Goal: Complete application form: Complete application form

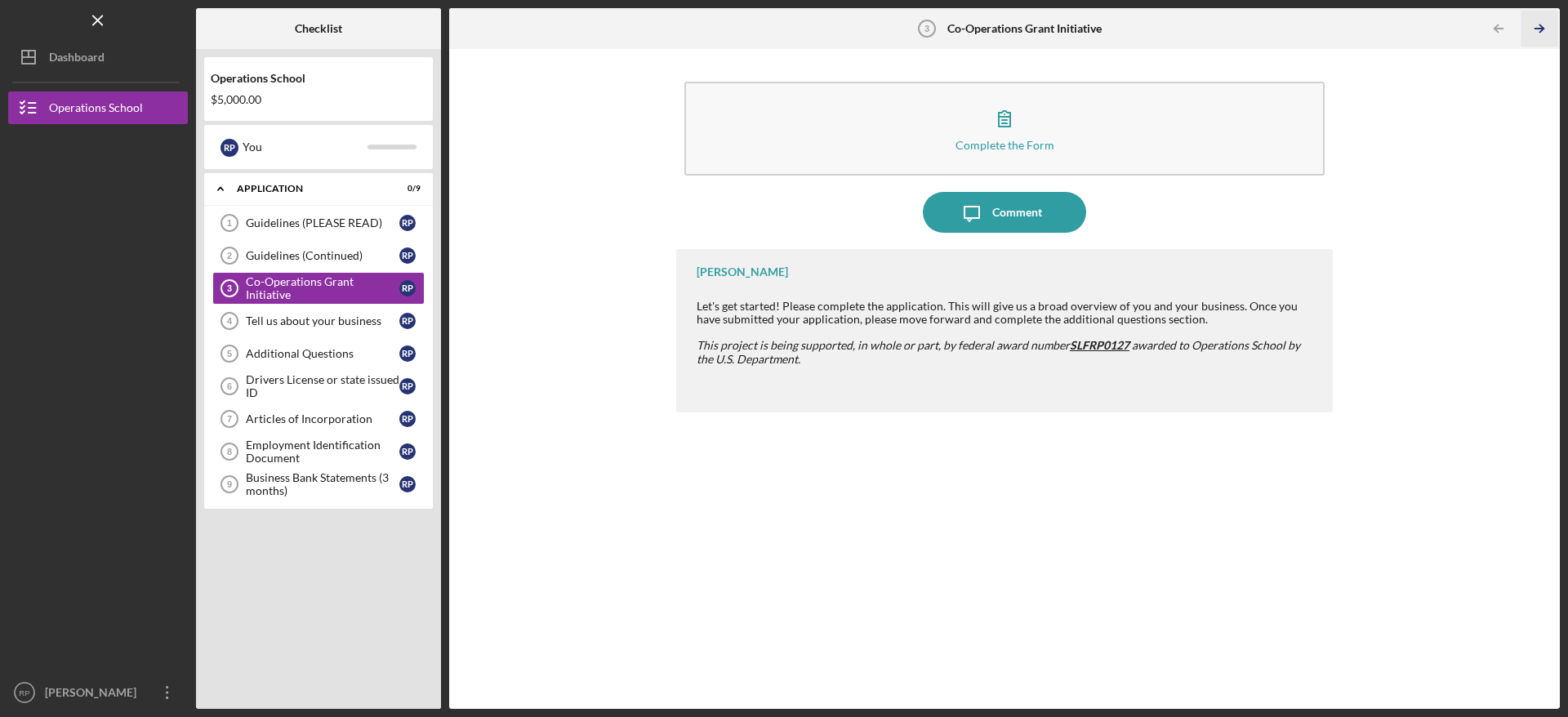
click at [1532, 29] on icon "Icon/Table Pagination Arrow" at bounding box center [1538, 28] width 36 height 36
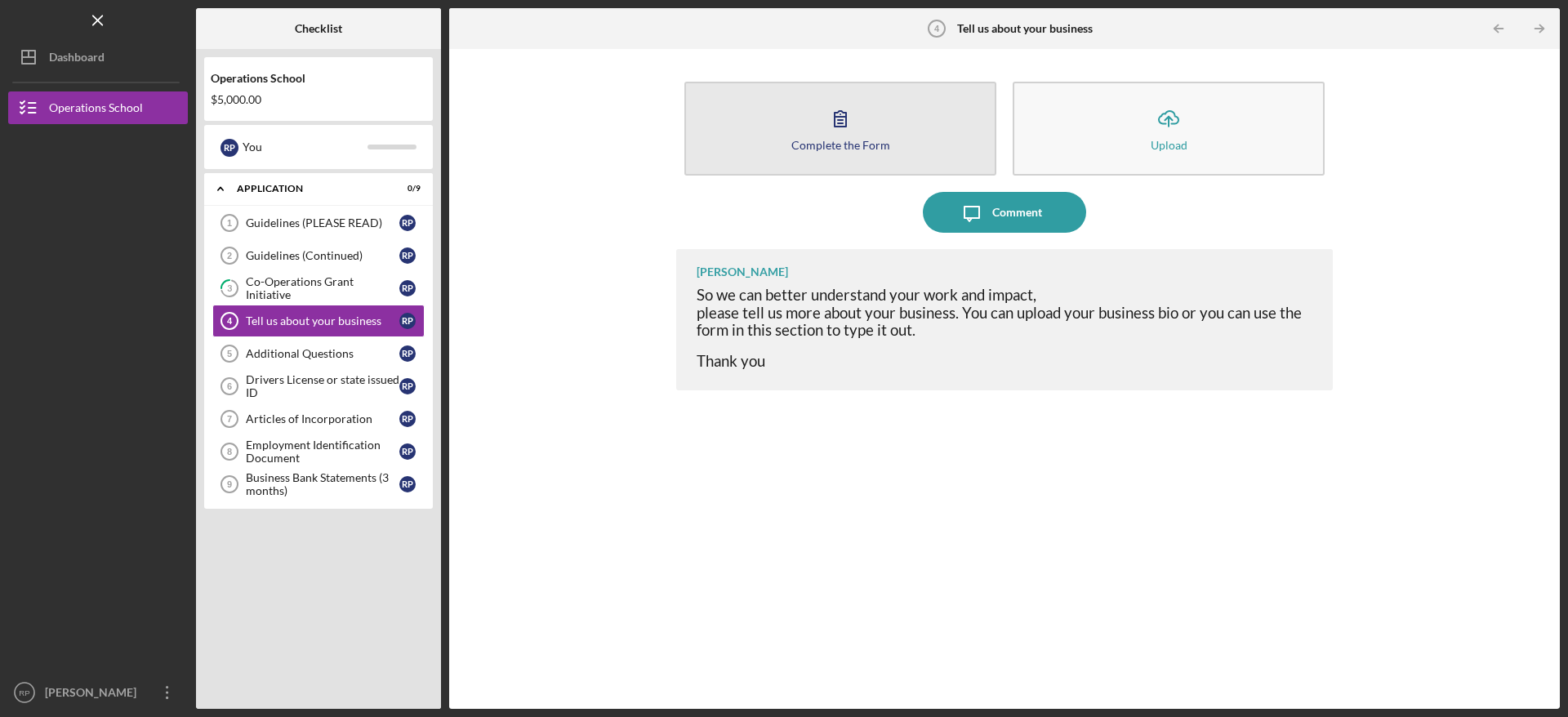
click at [819, 124] on button "Complete the Form Form" at bounding box center [840, 128] width 312 height 94
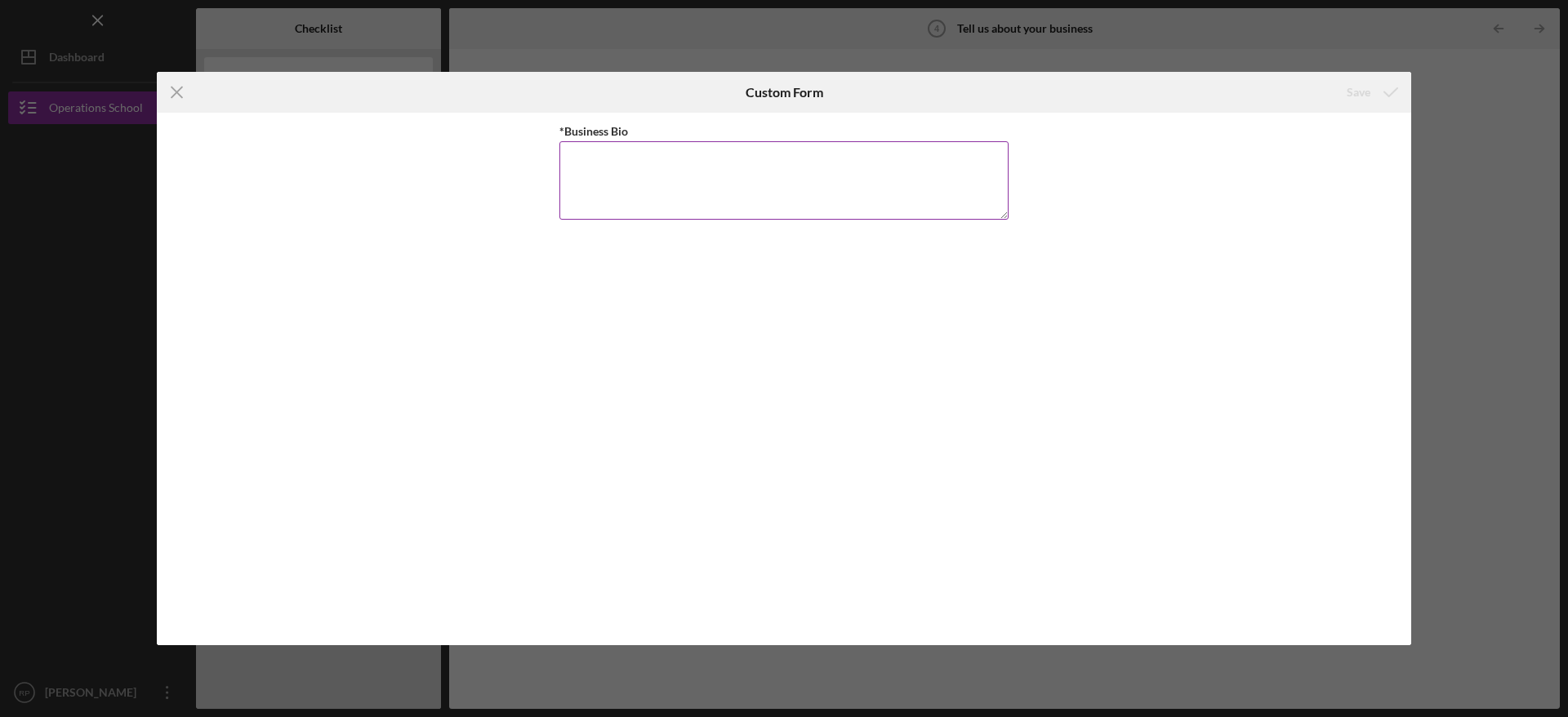
paste textarea "Malachite Creative Media (MCM) is a remote-first creative production company th…"
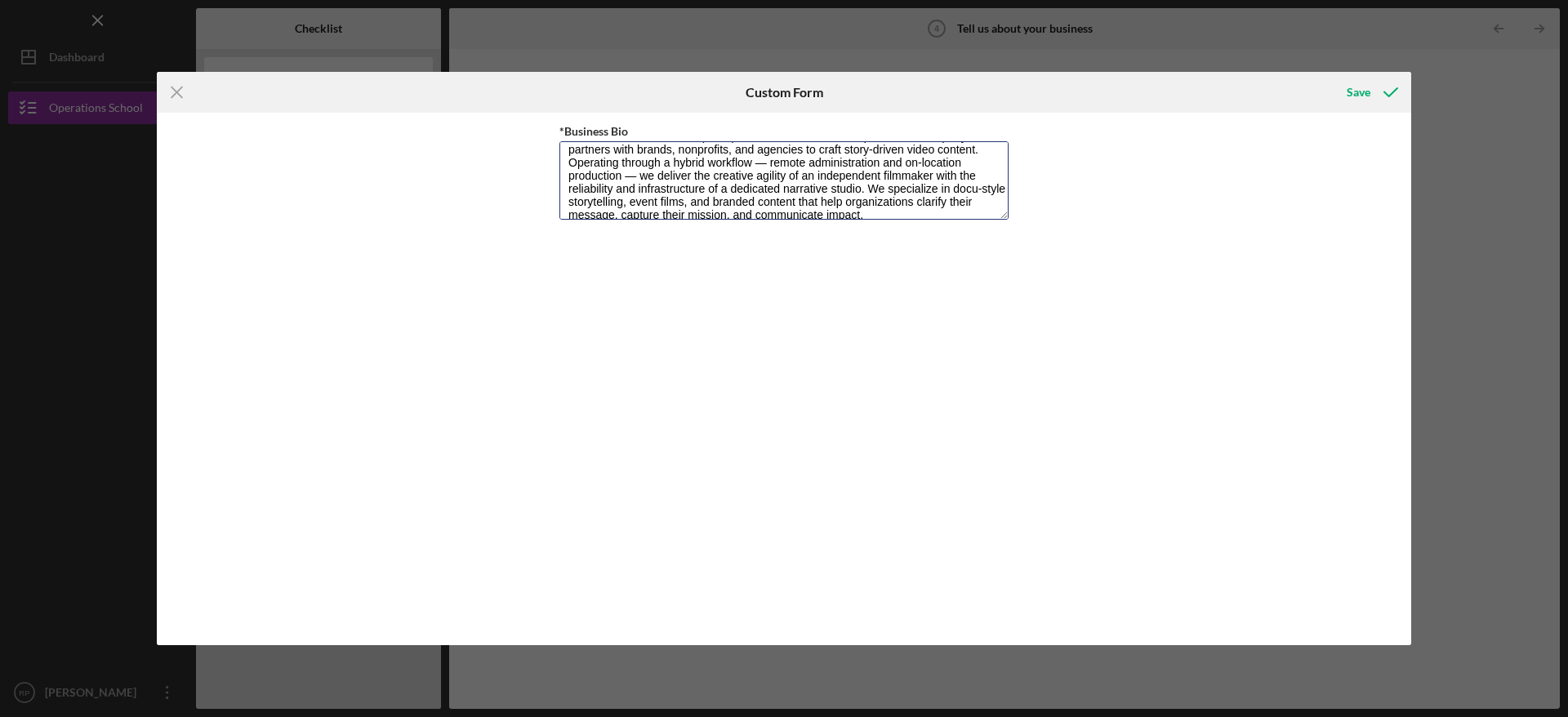
scroll to position [11, 0]
type textarea "Malachite Creative Media (MCM) is a remote-first creative production company th…"
click at [1386, 91] on icon "submit" at bounding box center [1391, 92] width 41 height 41
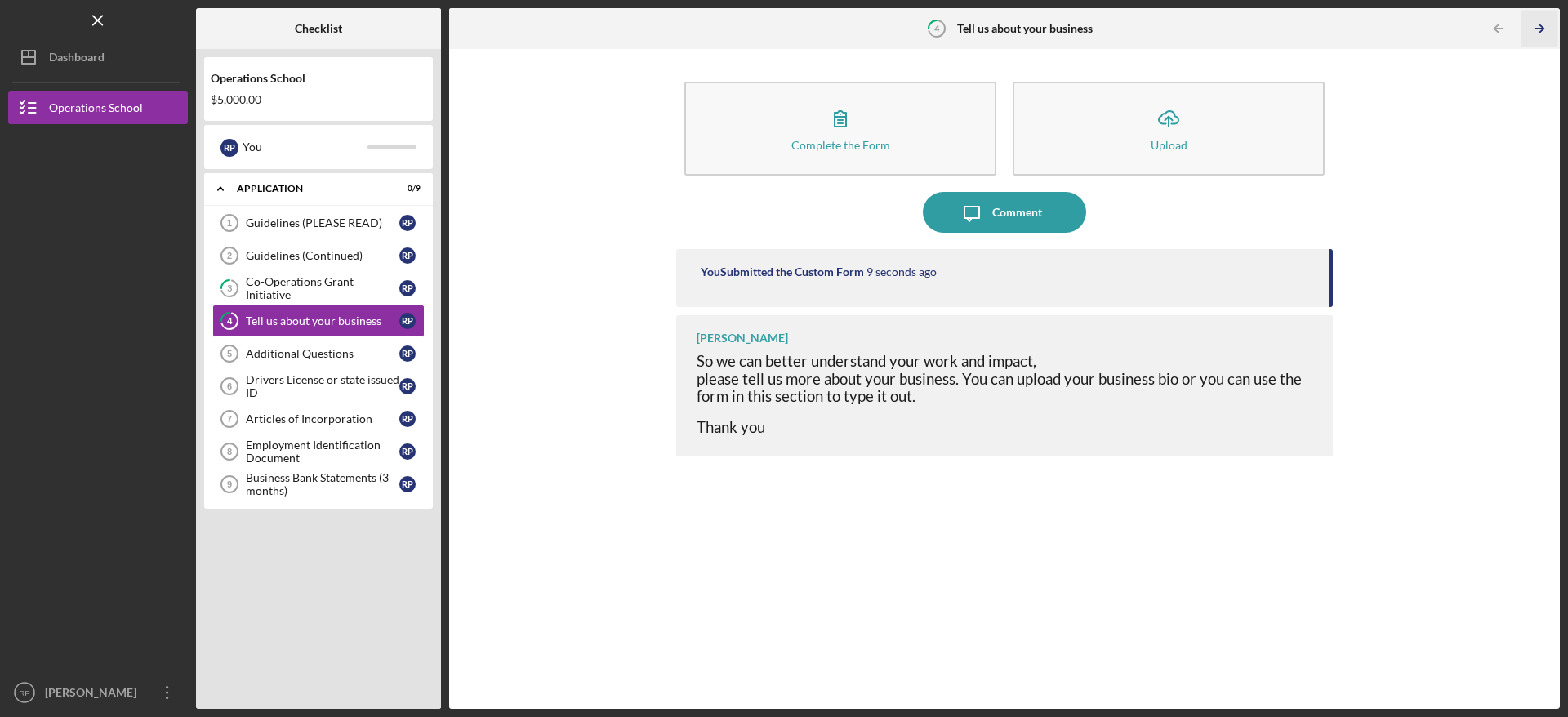
click at [1543, 29] on line "button" at bounding box center [1539, 29] width 8 height 0
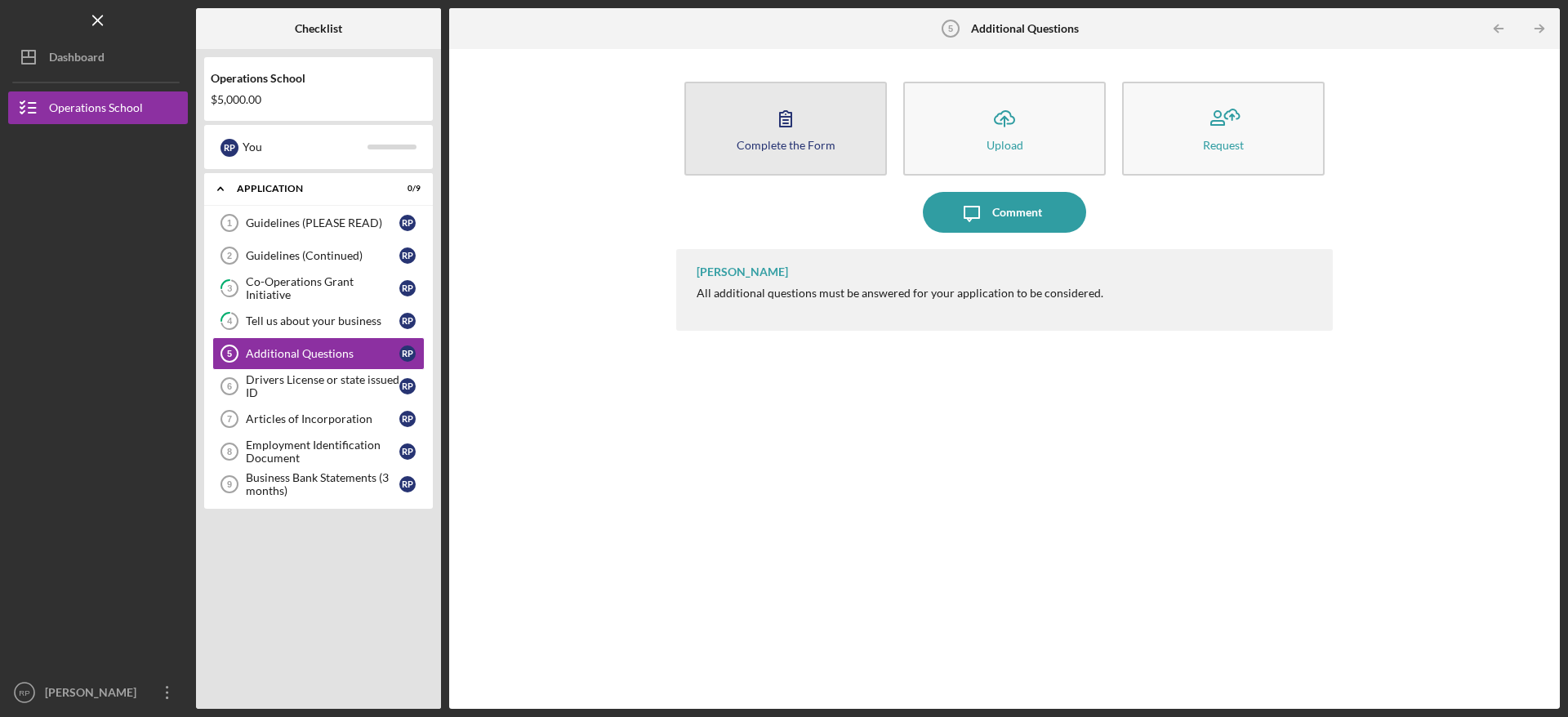
click at [794, 129] on icon "button" at bounding box center [786, 119] width 41 height 41
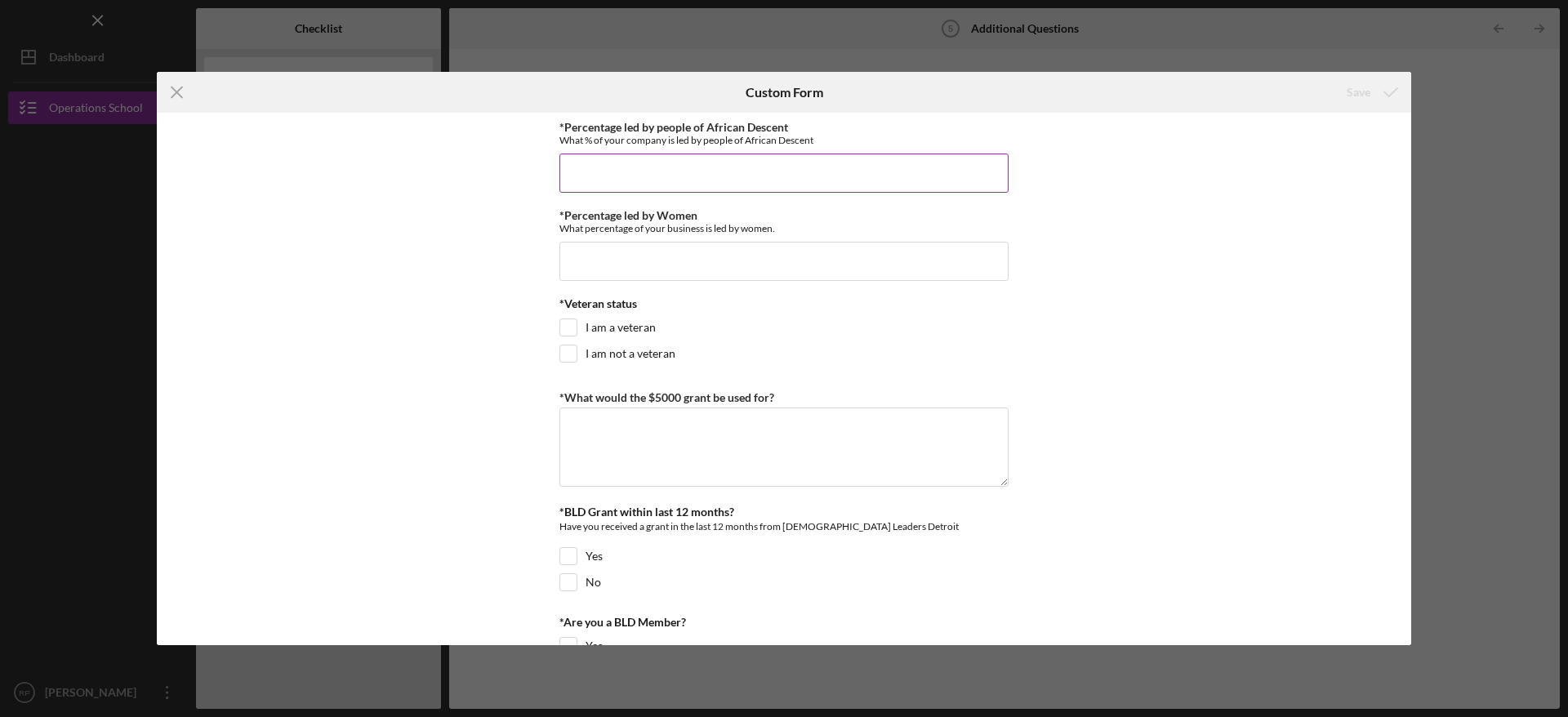
click at [880, 176] on input "*Percentage led by people of African Descent" at bounding box center [783, 173] width 449 height 39
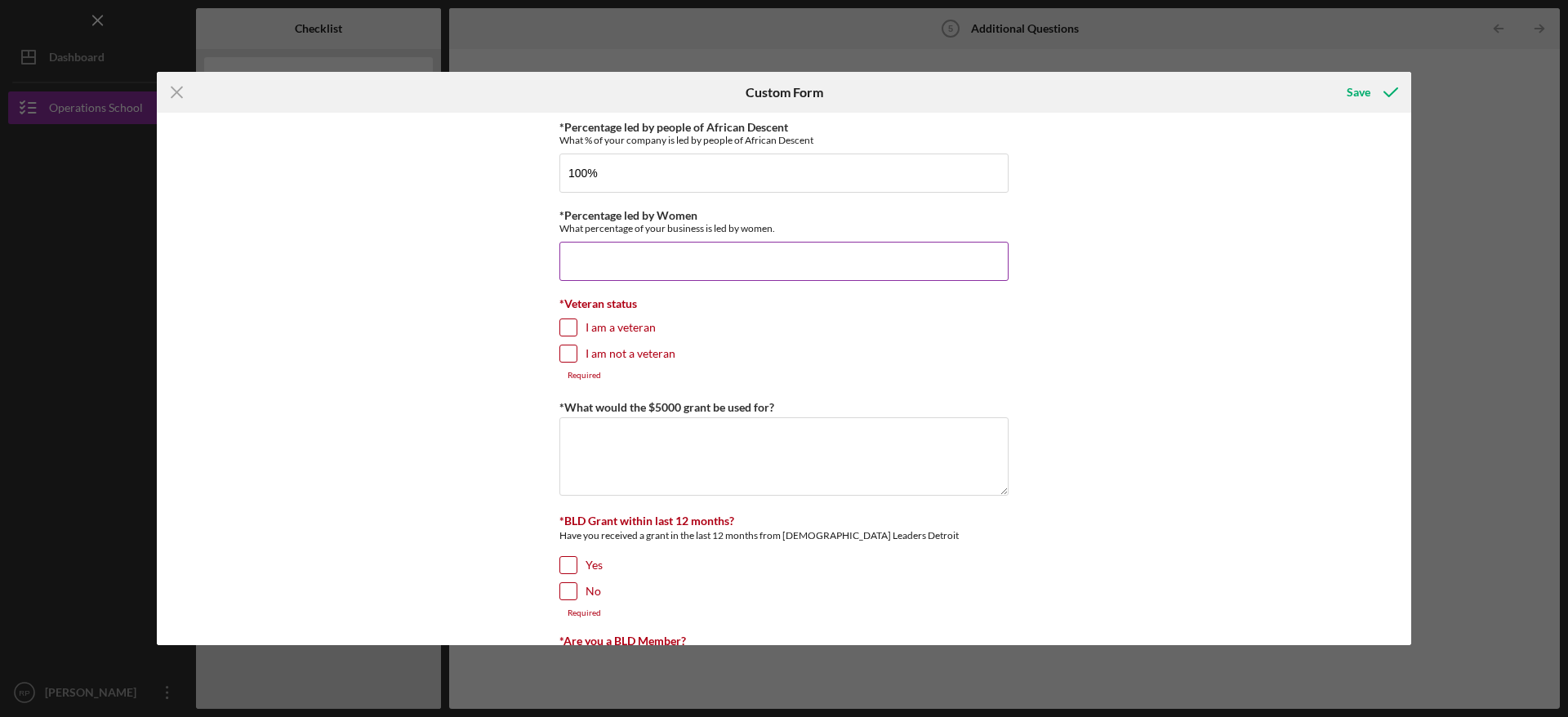
type input "100.00000%"
click at [803, 256] on input "*Percentage led by Women" at bounding box center [783, 261] width 449 height 39
type input "0.00000%"
click at [571, 356] on input "I am not a veteran" at bounding box center [567, 353] width 16 height 16
checkbox input "true"
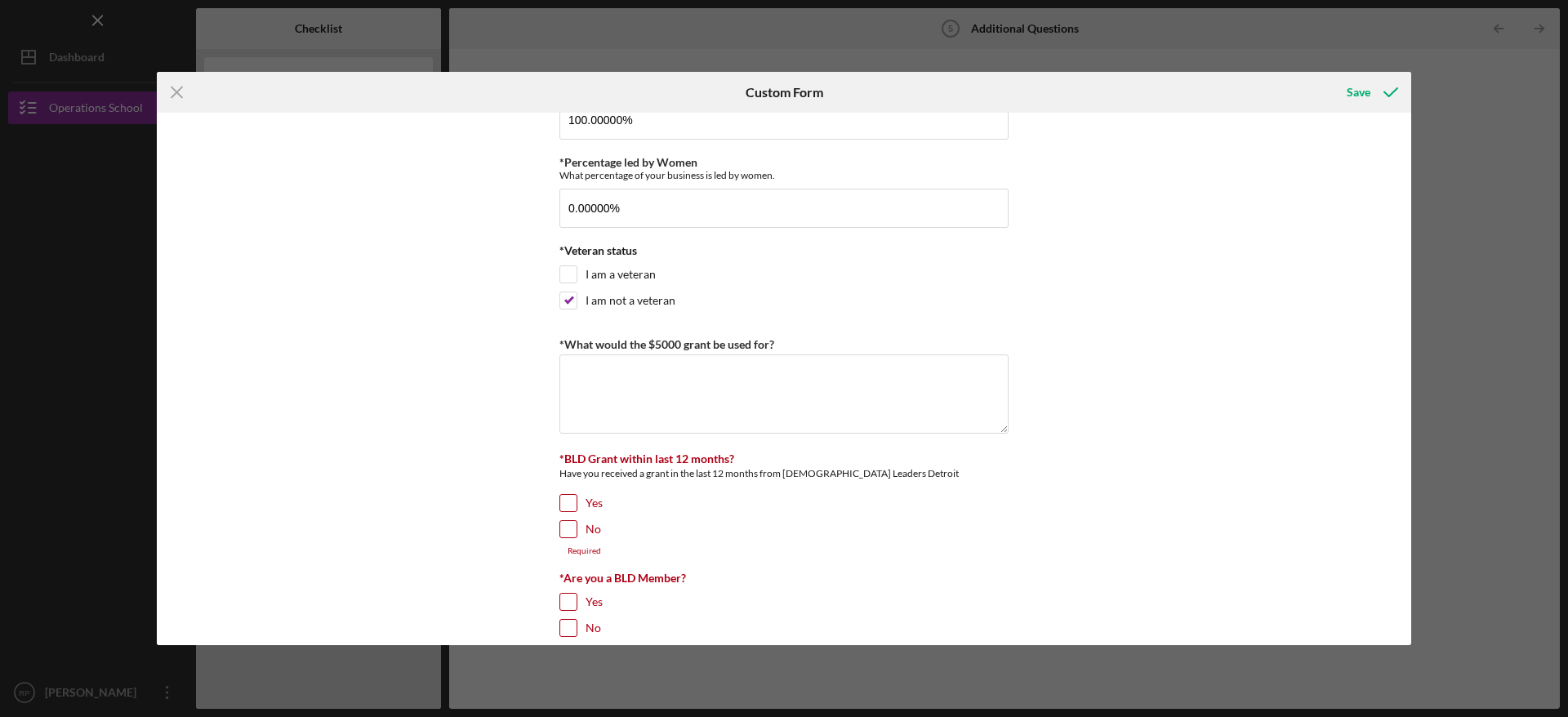
scroll to position [81, 0]
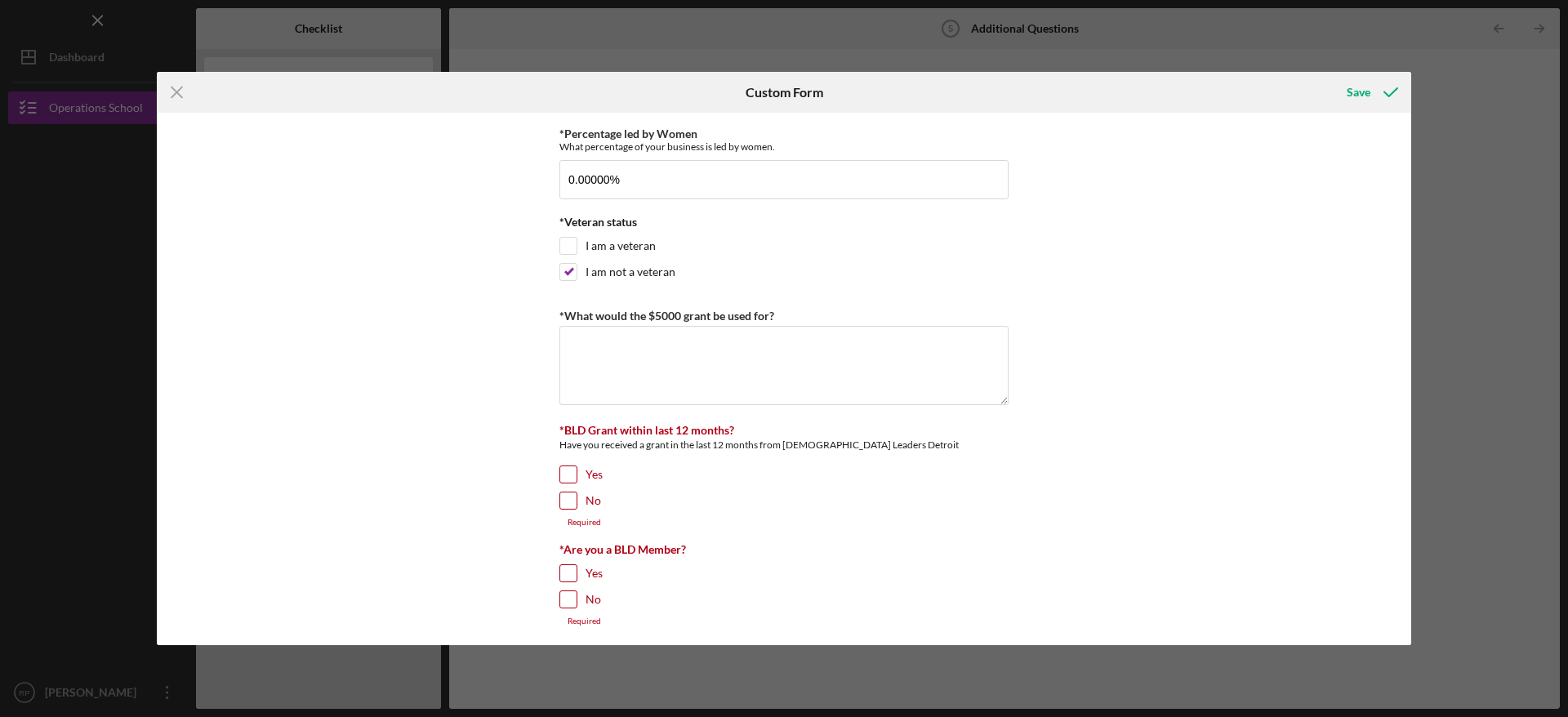
click at [567, 499] on input "No" at bounding box center [567, 500] width 16 height 16
checkbox input "true"
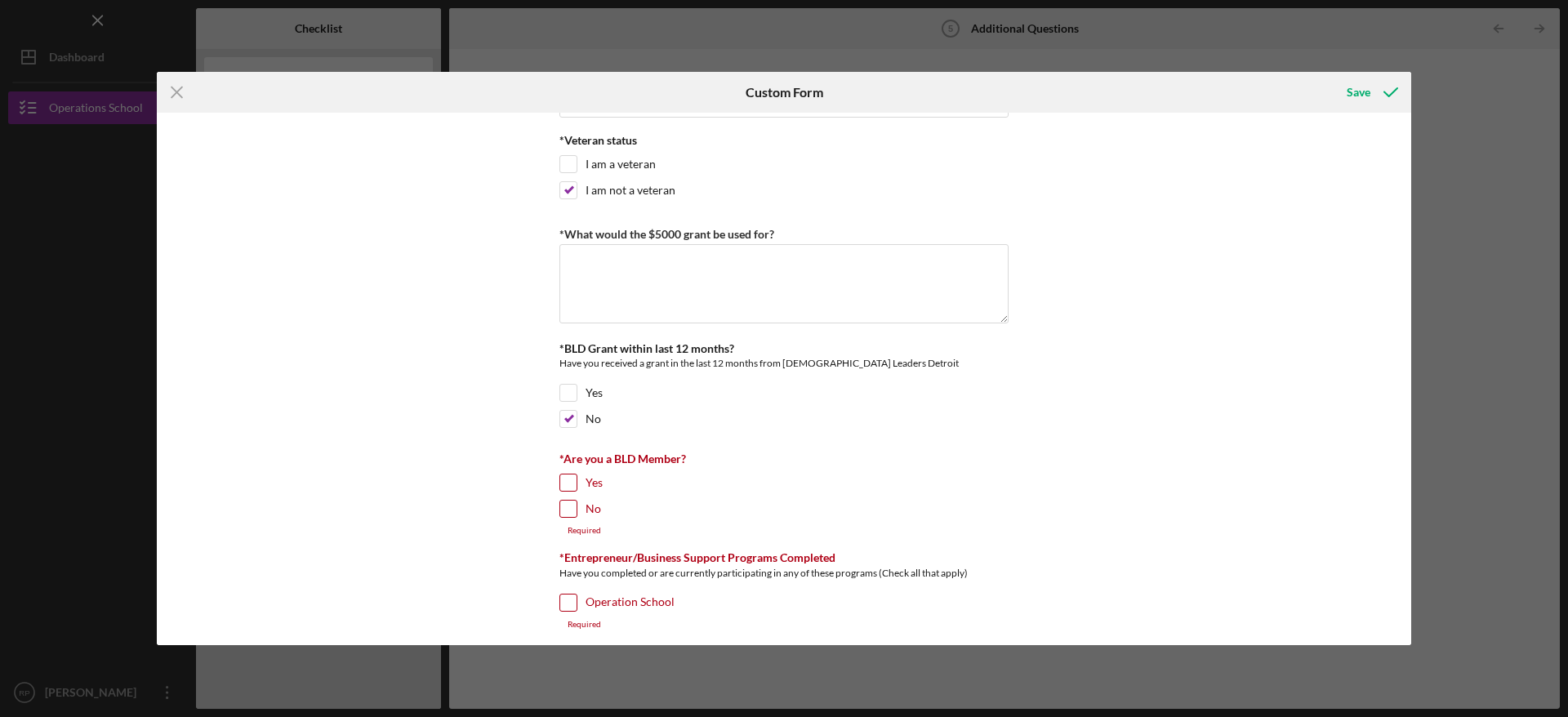
click at [567, 510] on input "No" at bounding box center [567, 508] width 16 height 16
checkbox input "true"
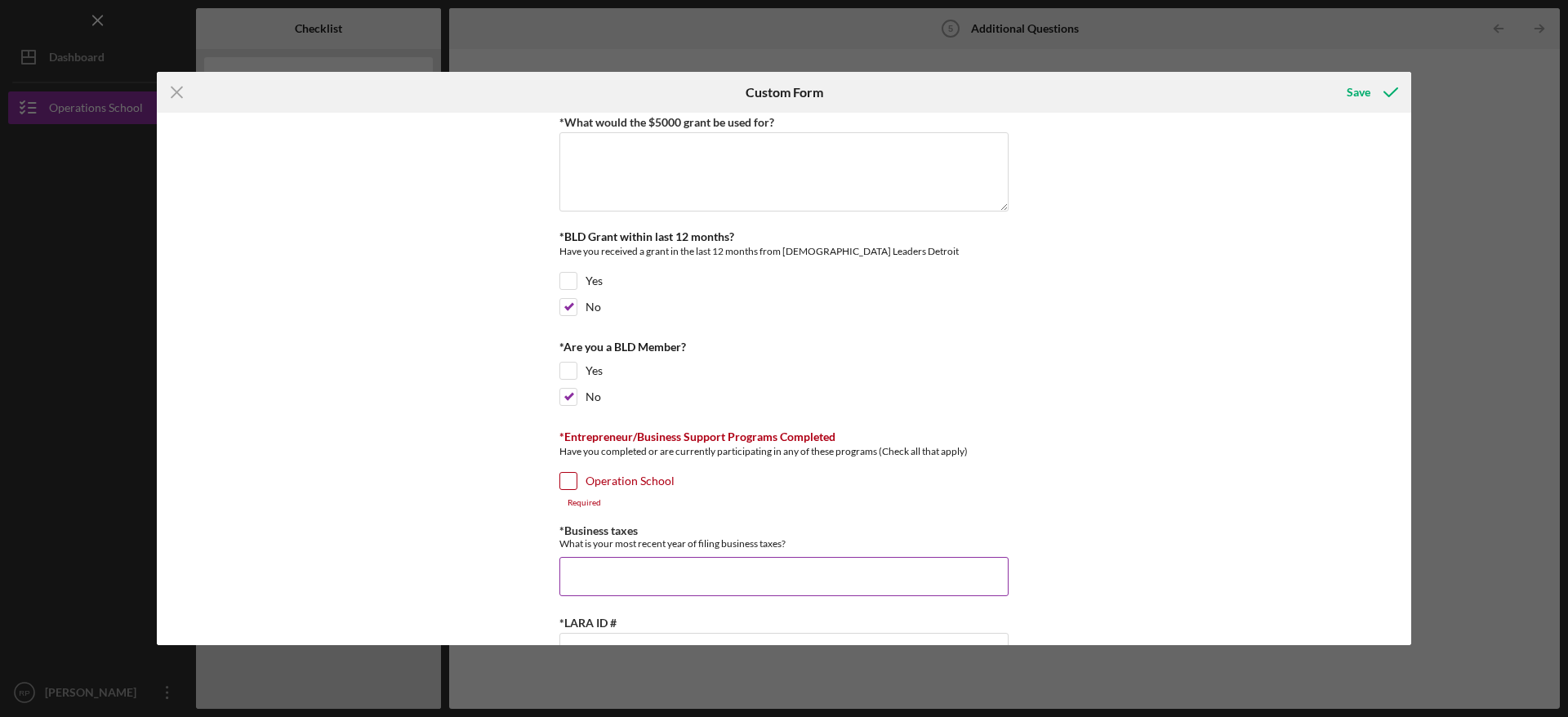
scroll to position [327, 0]
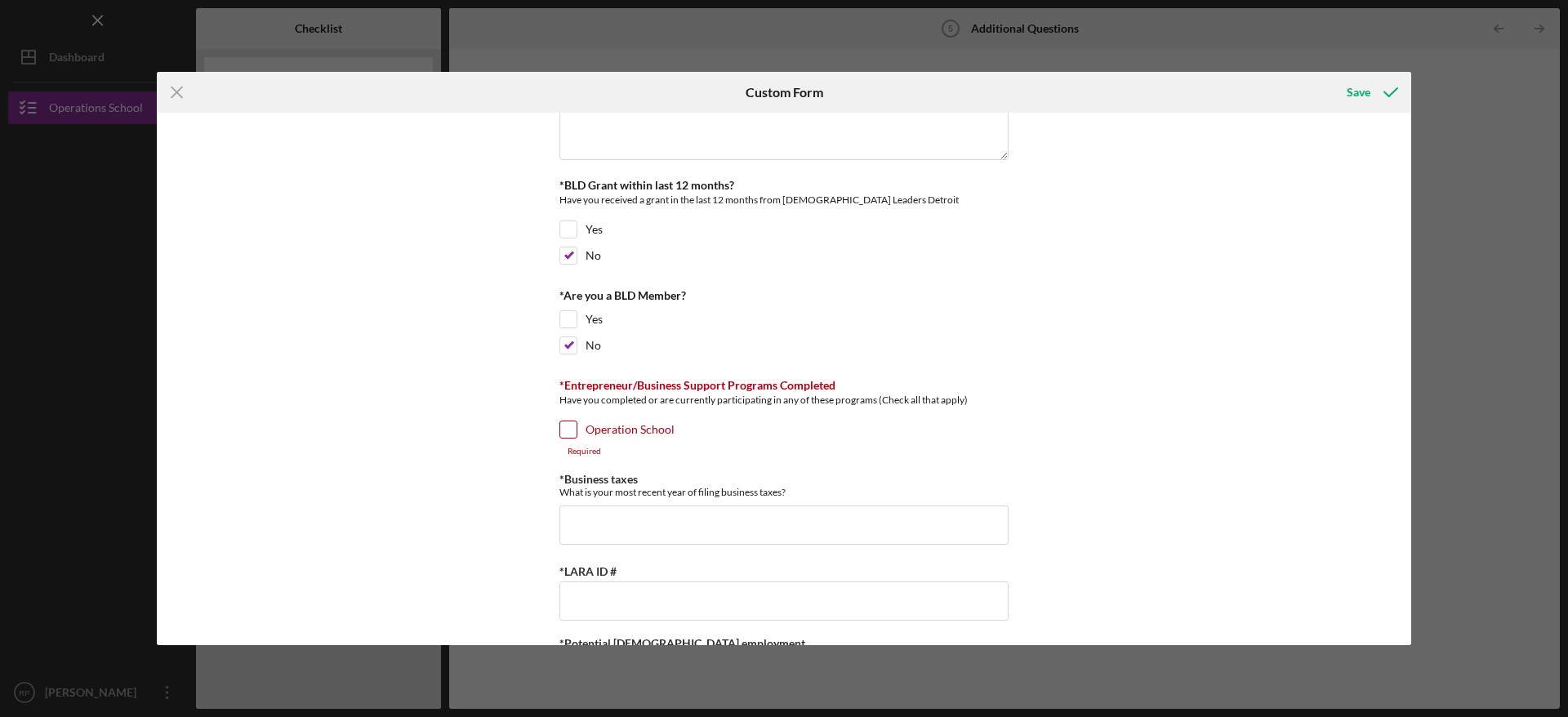
click at [565, 429] on input "Operation School" at bounding box center [567, 429] width 16 height 16
checkbox input "true"
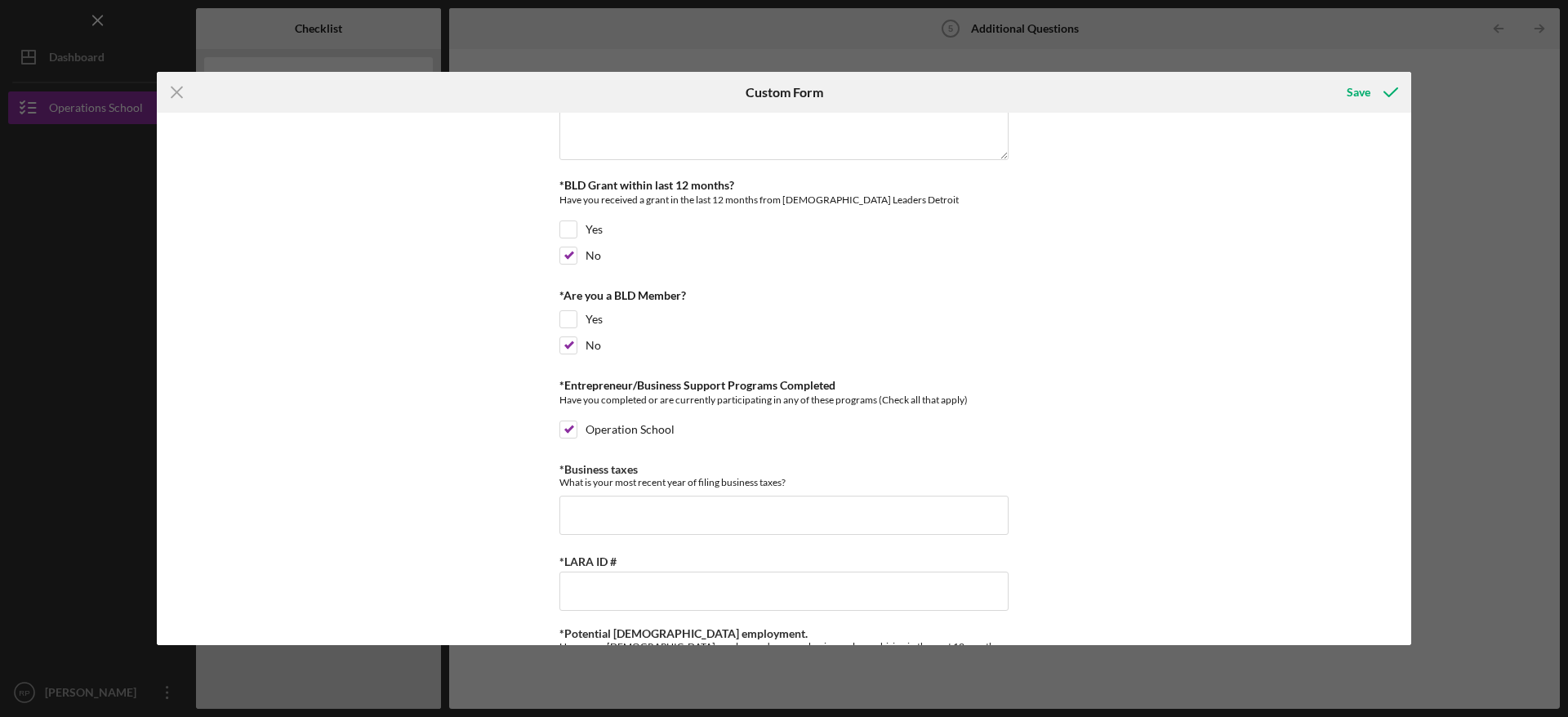
scroll to position [408, 0]
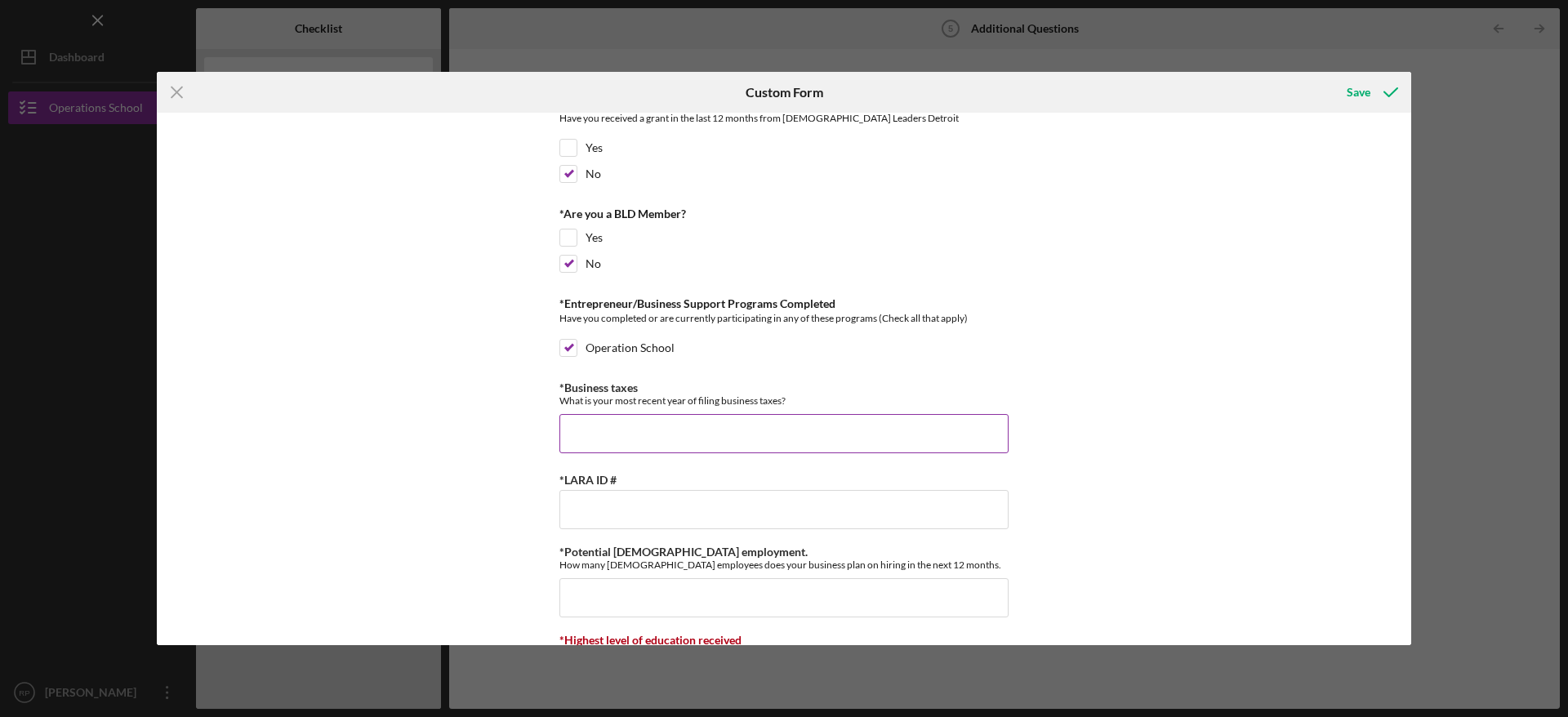
click at [711, 424] on input "*Business taxes" at bounding box center [783, 434] width 449 height 39
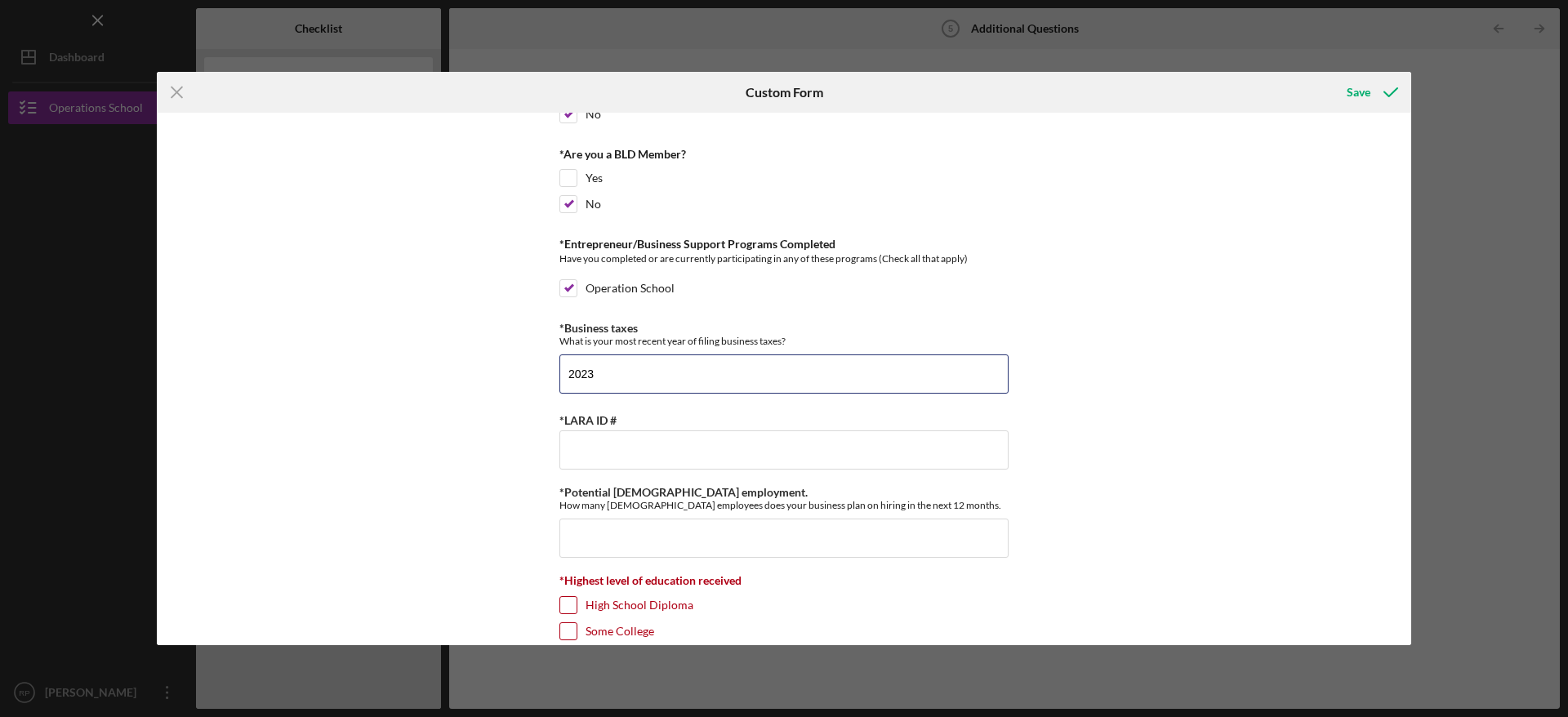
scroll to position [583, 0]
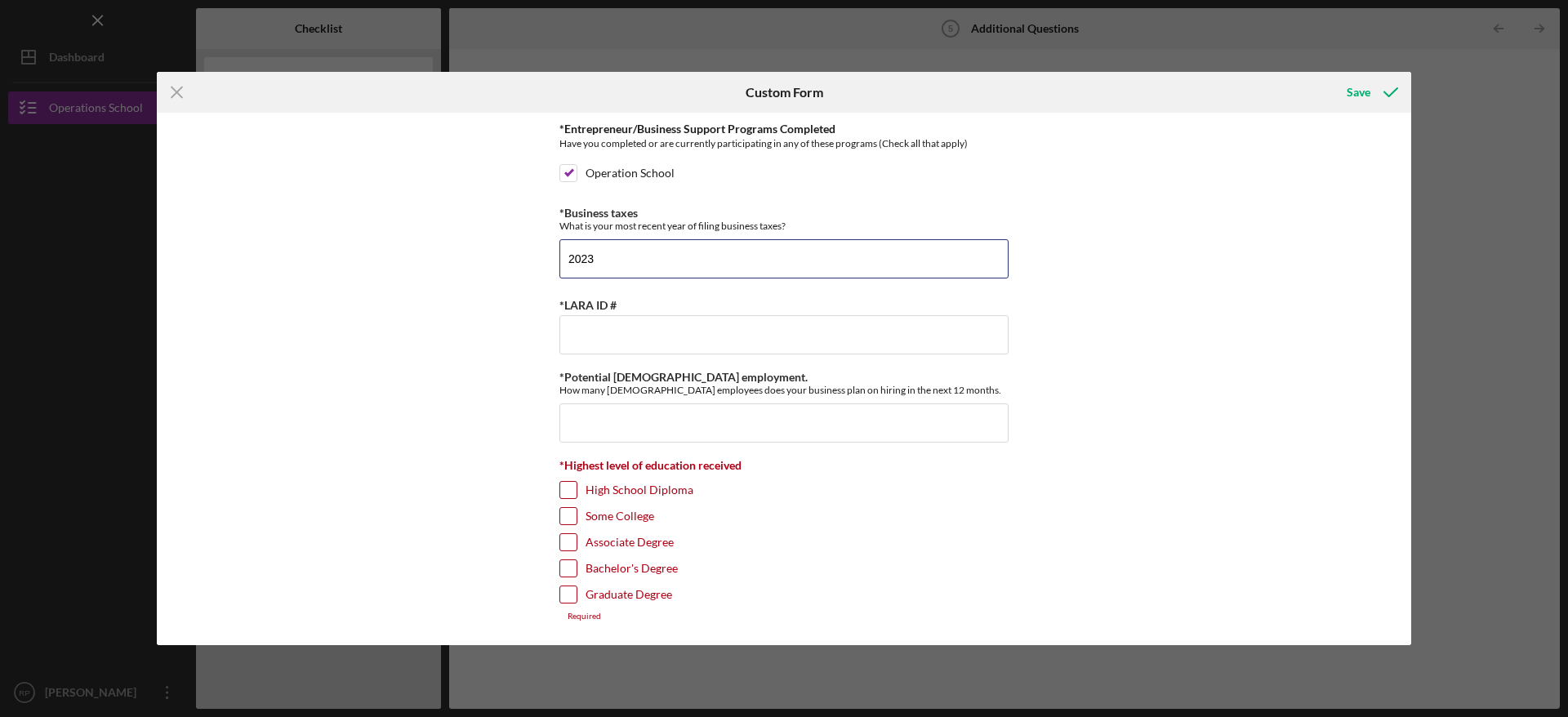
type input "2023"
click at [573, 568] on input "Bachelor's Degree" at bounding box center [567, 568] width 16 height 16
checkbox input "true"
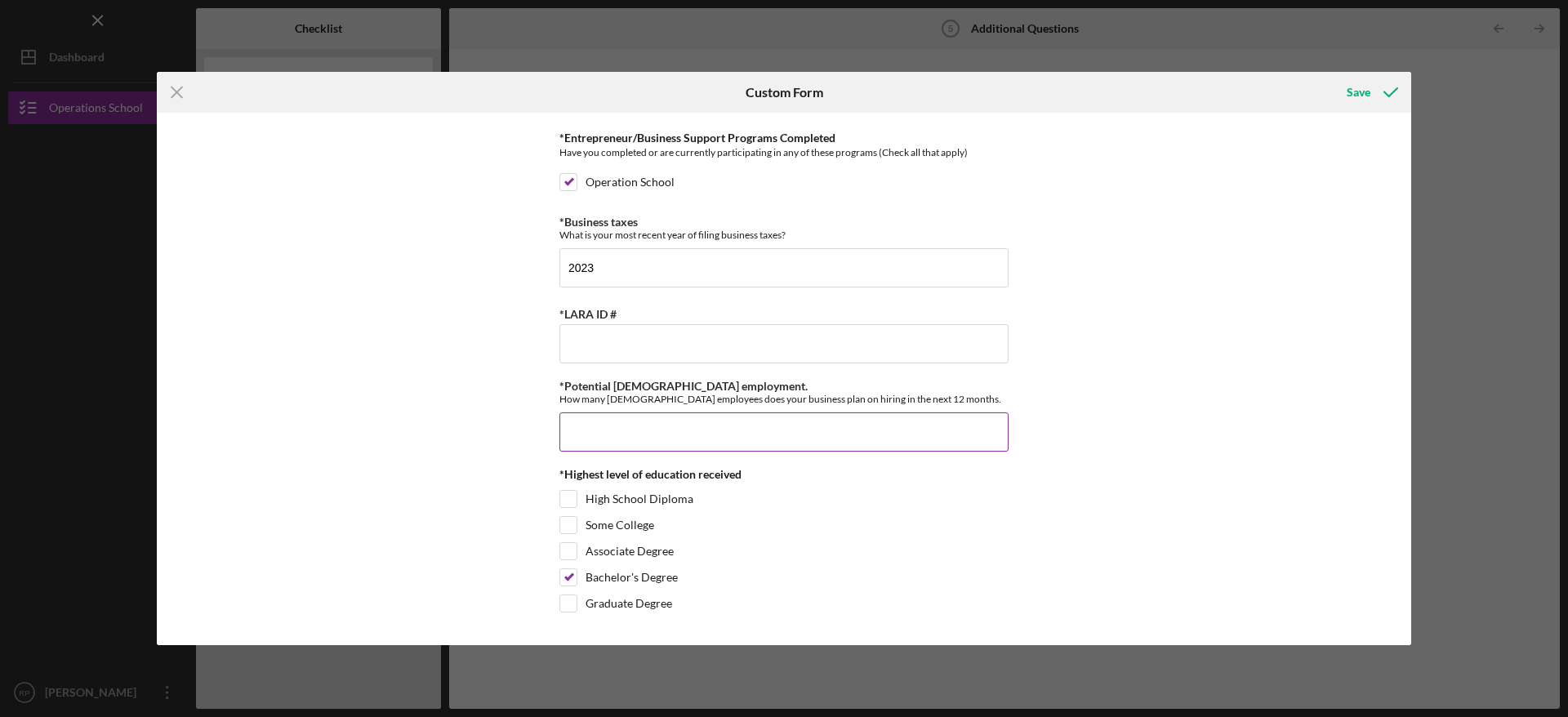
click at [637, 439] on input "*Potential [DEMOGRAPHIC_DATA] employment." at bounding box center [783, 432] width 449 height 39
type input "0"
type input "1"
paste input "802522773"
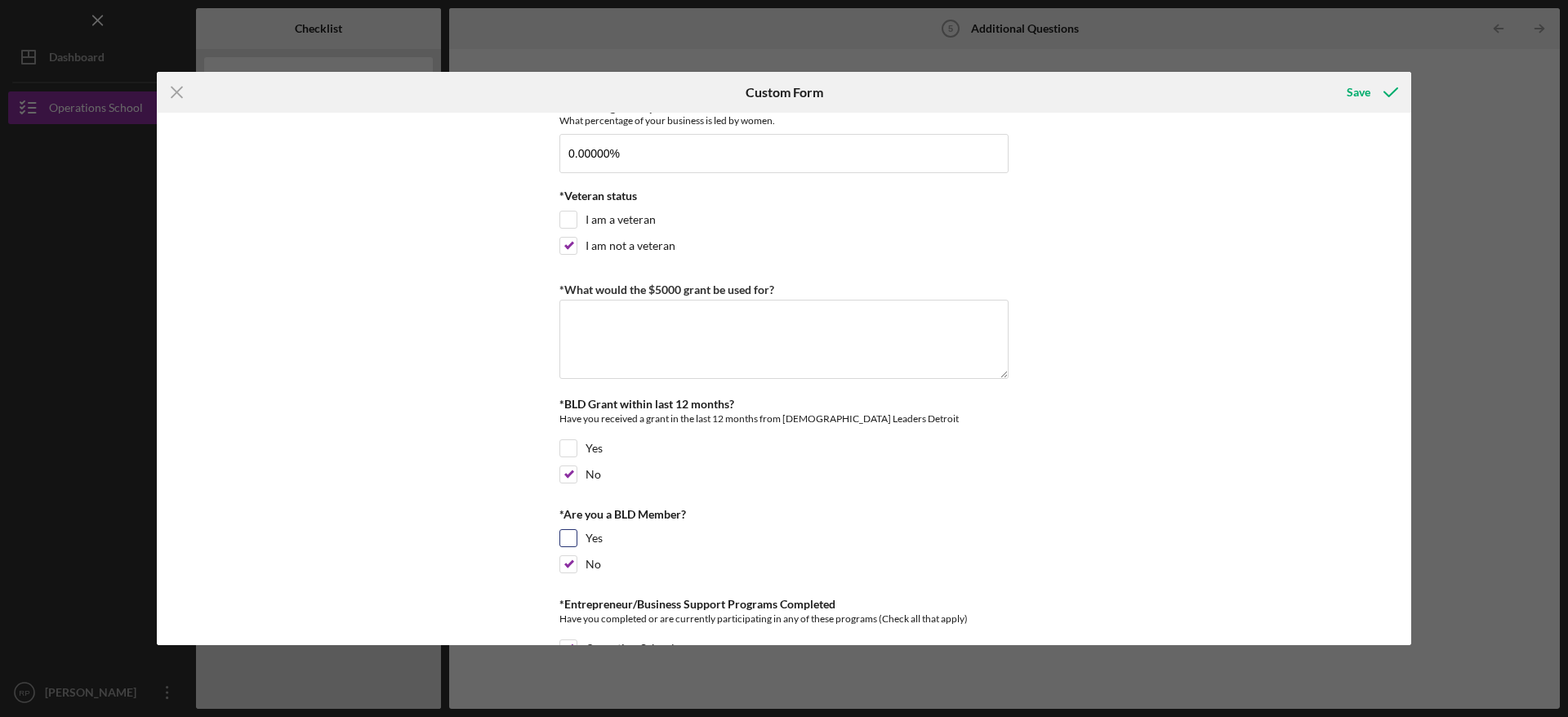
scroll to position [84, 0]
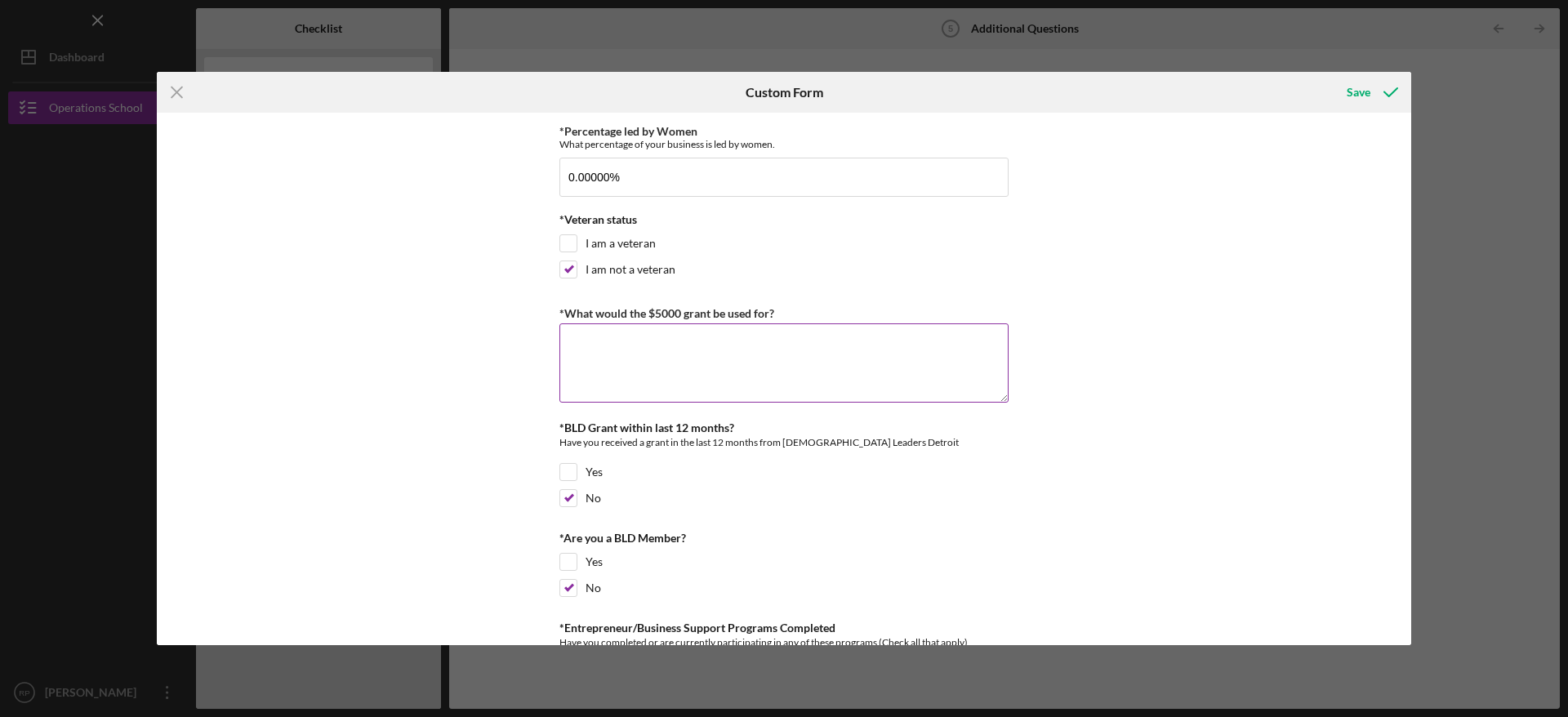
type input "802522773"
click at [826, 369] on textarea "*What would the $5000 grant be used for?" at bounding box center [783, 362] width 449 height 78
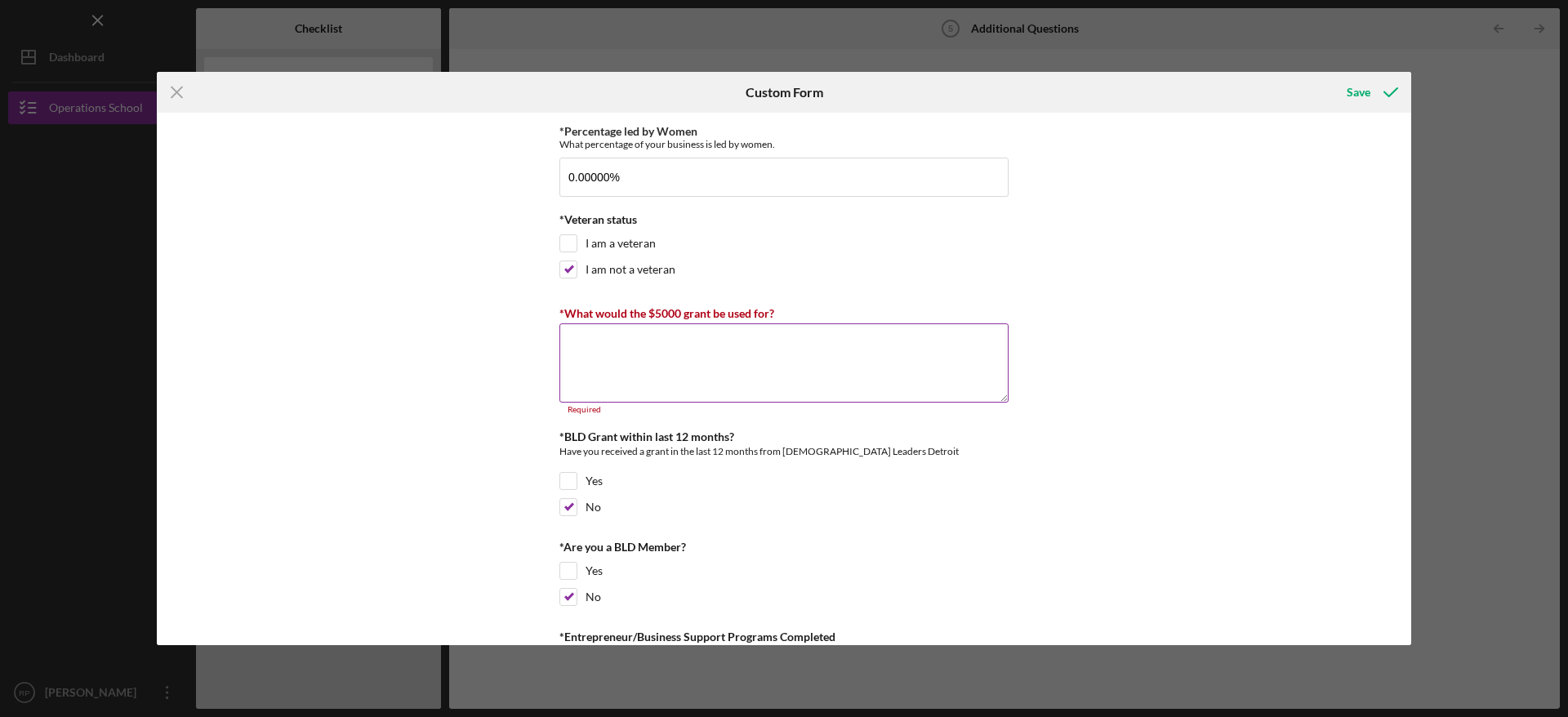
click at [814, 360] on textarea "*What would the $5000 grant be used for?" at bounding box center [783, 362] width 449 height 78
paste textarea "strategic funding to enhance equipment and computer infrastructure and to expan…"
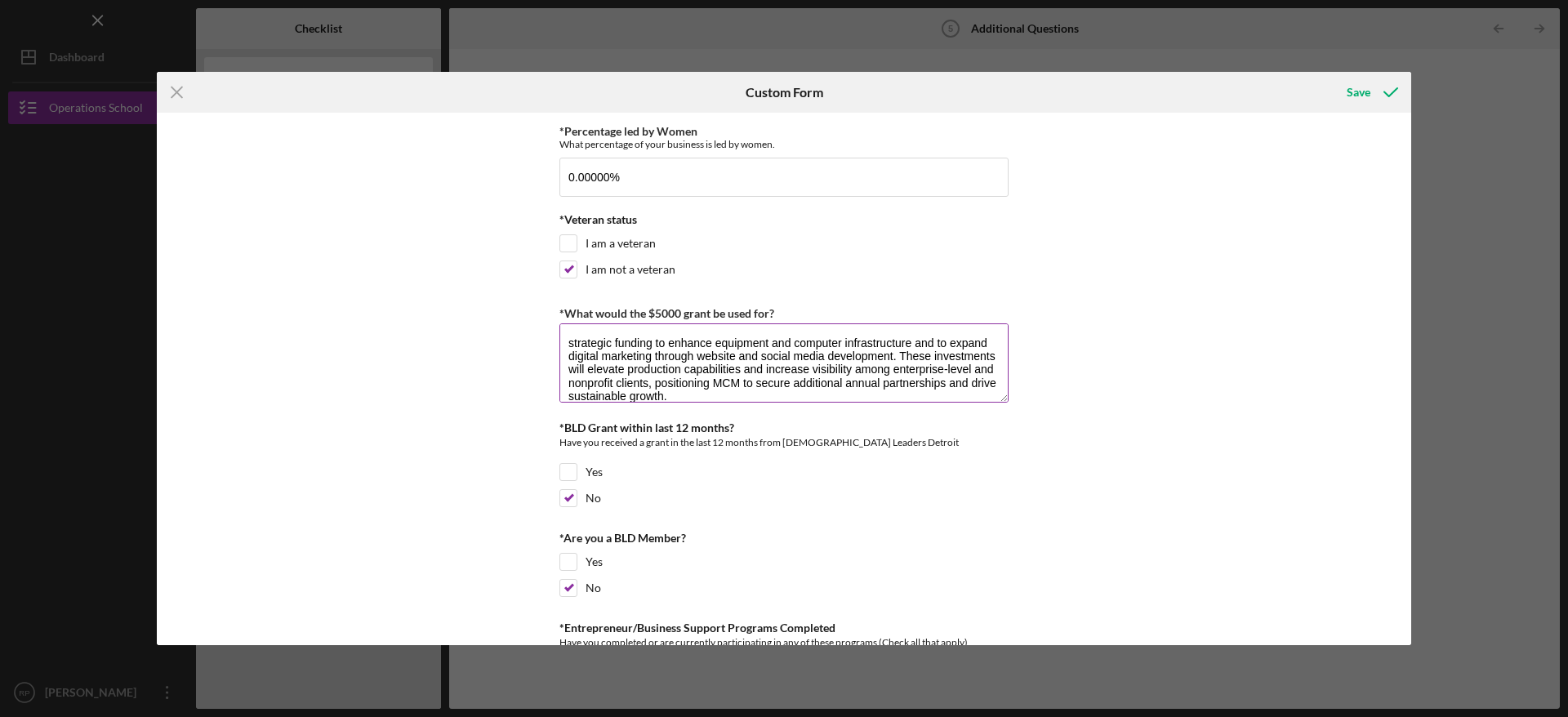
scroll to position [1, 0]
click at [566, 340] on textarea "strategic funding to enhance equipment and computer infrastructure and to expan…" at bounding box center [783, 362] width 449 height 78
click at [634, 341] on textarea "This strategic funding to enhance equipment and computer infrastructure and to …" at bounding box center [783, 362] width 449 height 78
click at [983, 356] on textarea "This funding would be used to enhance equipment and computer infrastructure and…" at bounding box center [783, 362] width 449 height 78
click at [625, 371] on textarea "This funding would be used to enhance equipment and computer infrastructure and…" at bounding box center [783, 362] width 449 height 78
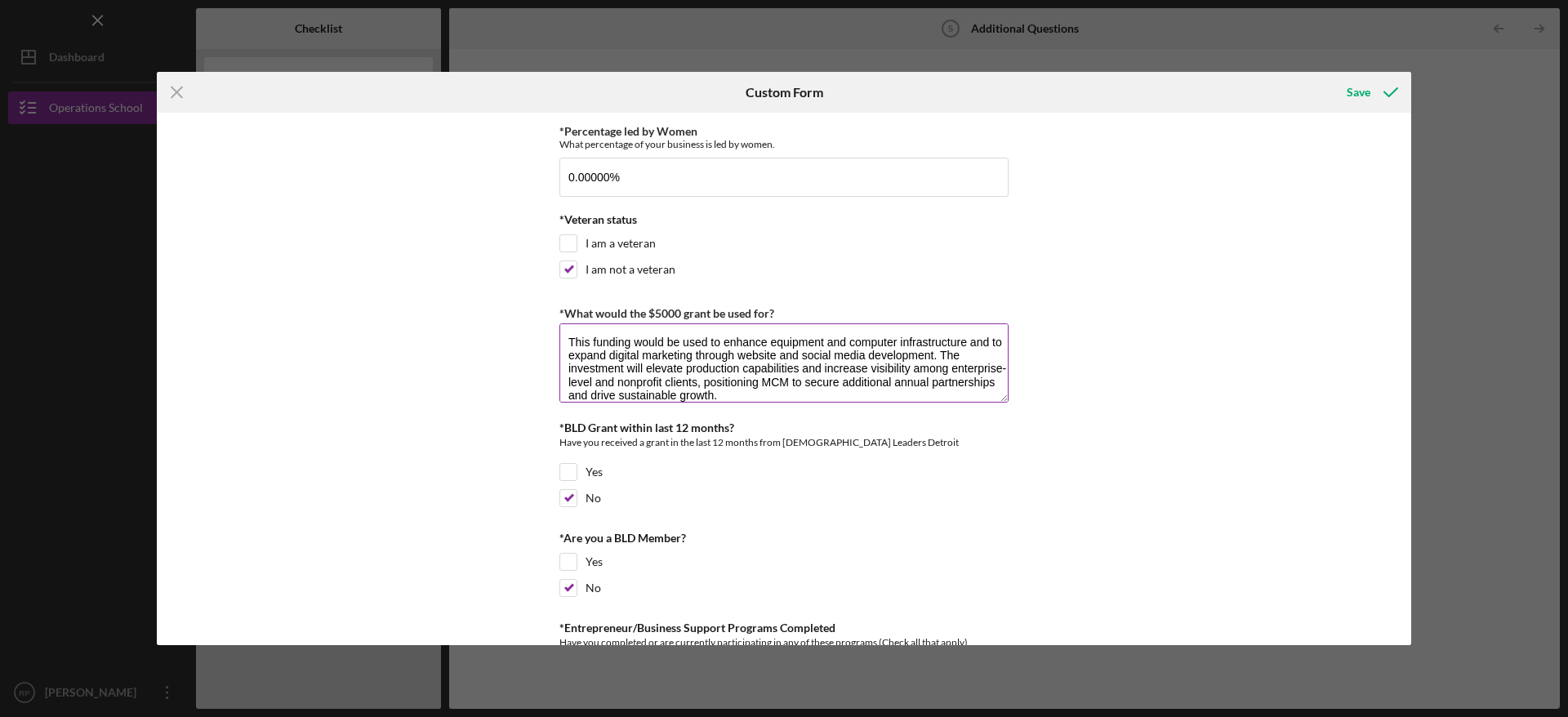
drag, startPoint x: 812, startPoint y: 379, endPoint x: 838, endPoint y: 377, distance: 26.1
click at [838, 377] on textarea "This funding would be used to enhance equipment and computer infrastructure and…" at bounding box center [783, 362] width 449 height 78
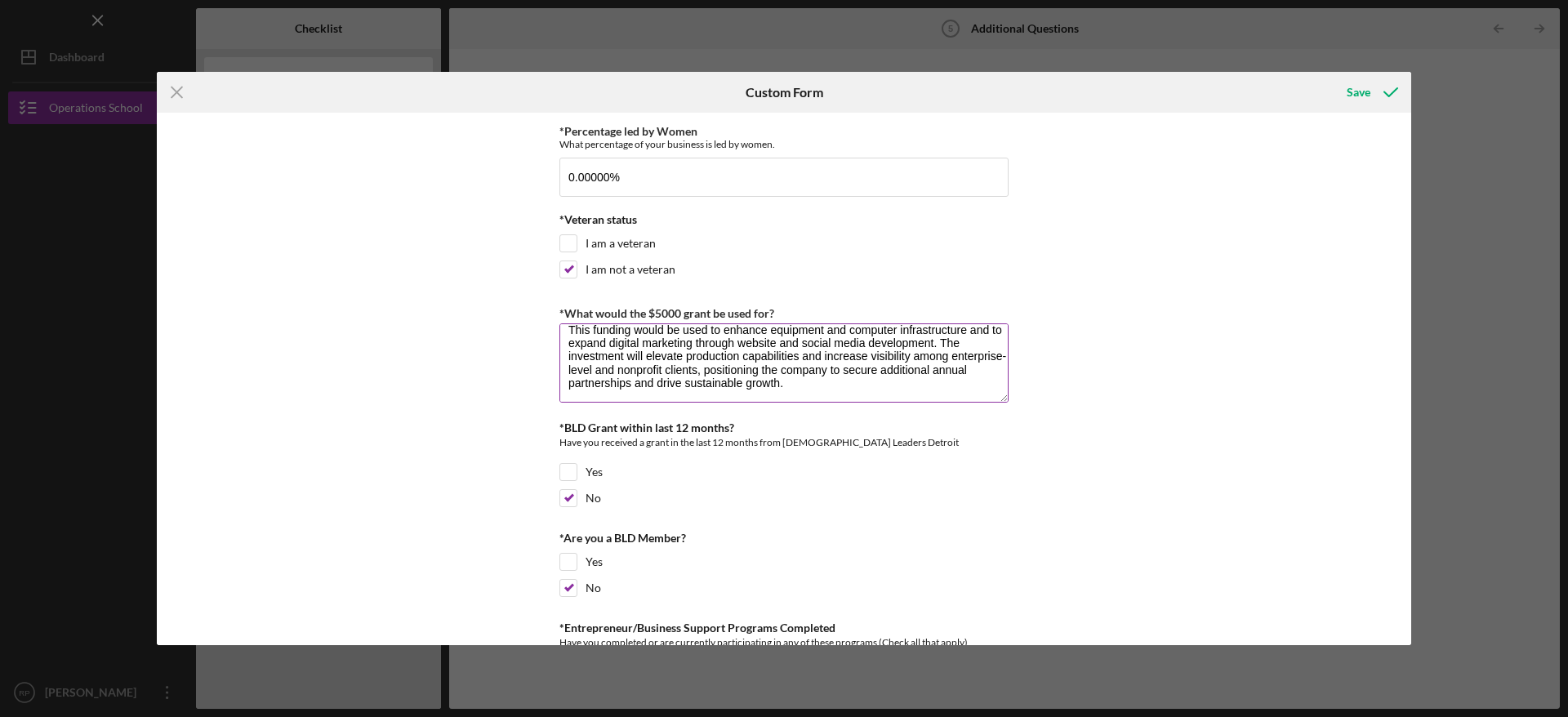
drag, startPoint x: 931, startPoint y: 368, endPoint x: 962, endPoint y: 369, distance: 31.0
click at [962, 369] on textarea "This funding would be used to enhance equipment and computer infrastructure and…" at bounding box center [783, 362] width 449 height 78
drag, startPoint x: 567, startPoint y: 385, endPoint x: 603, endPoint y: 381, distance: 36.2
click at [603, 381] on textarea "This funding would be used to enhance equipment and computer infrastructure and…" at bounding box center [783, 362] width 449 height 78
click at [806, 387] on textarea "This funding would be used to enhance equipment and computer infrastructure and…" at bounding box center [783, 362] width 449 height 78
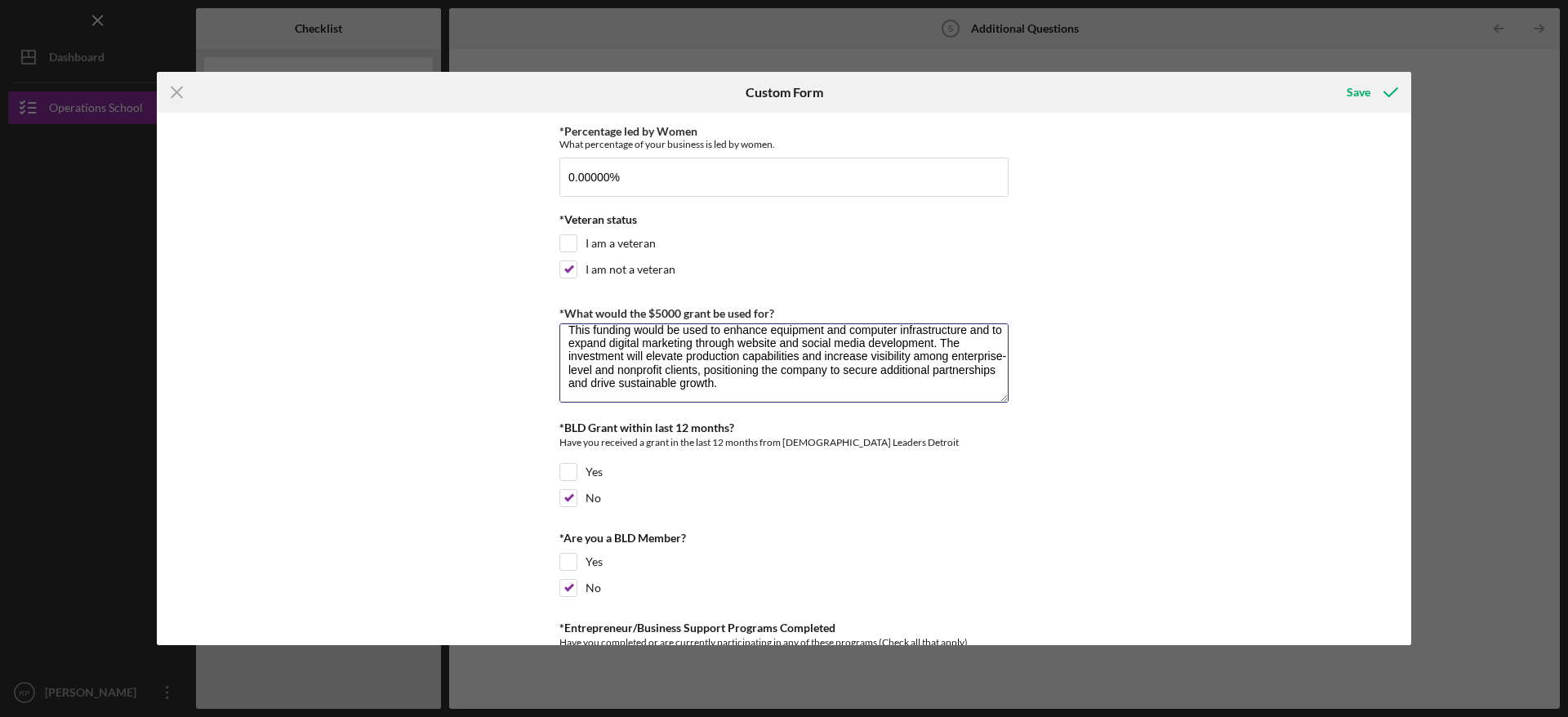
type textarea "This funding would be used to enhance equipment and computer infrastructure and…"
click at [1076, 378] on div "*Percentage led by people of African Descent What % of your company is led by p…" at bounding box center [784, 379] width 1254 height 532
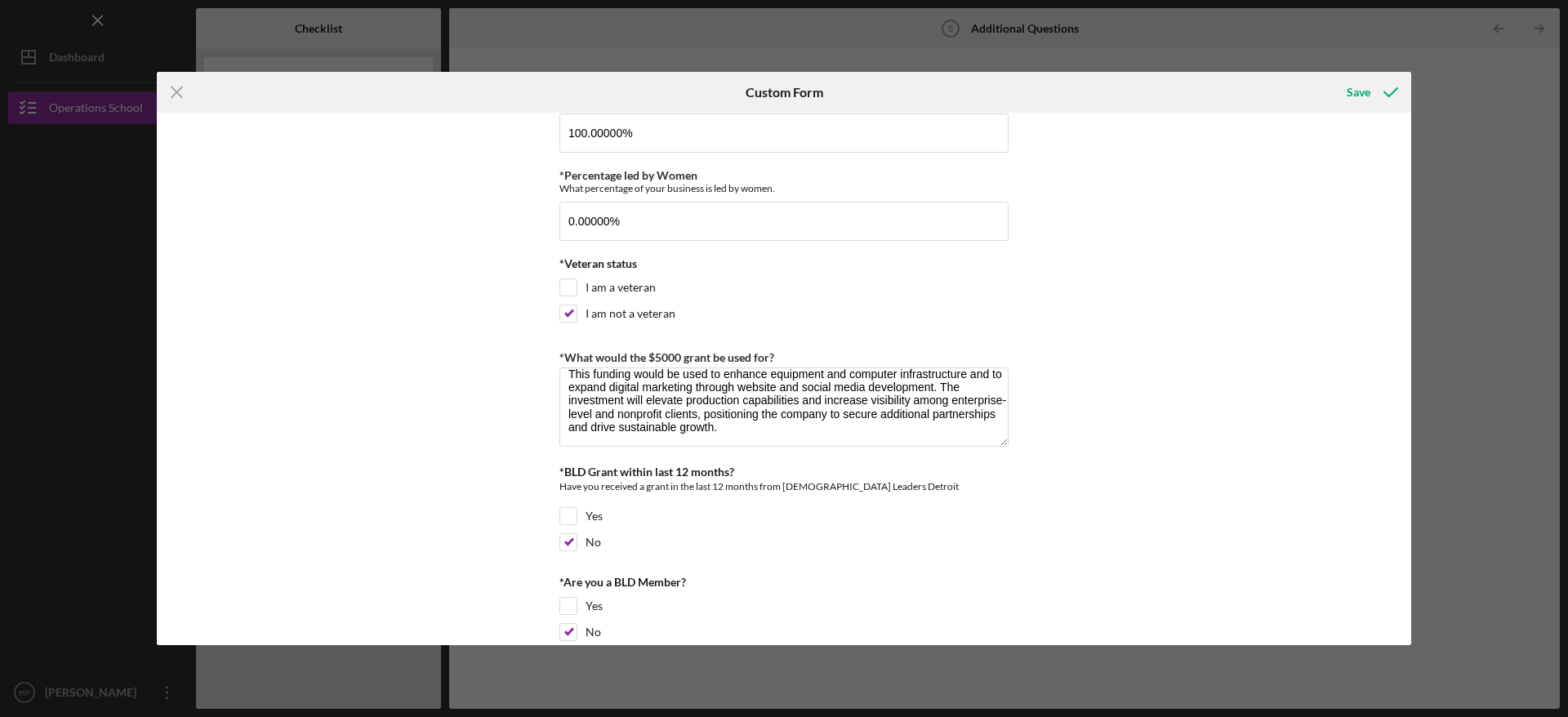
scroll to position [0, 0]
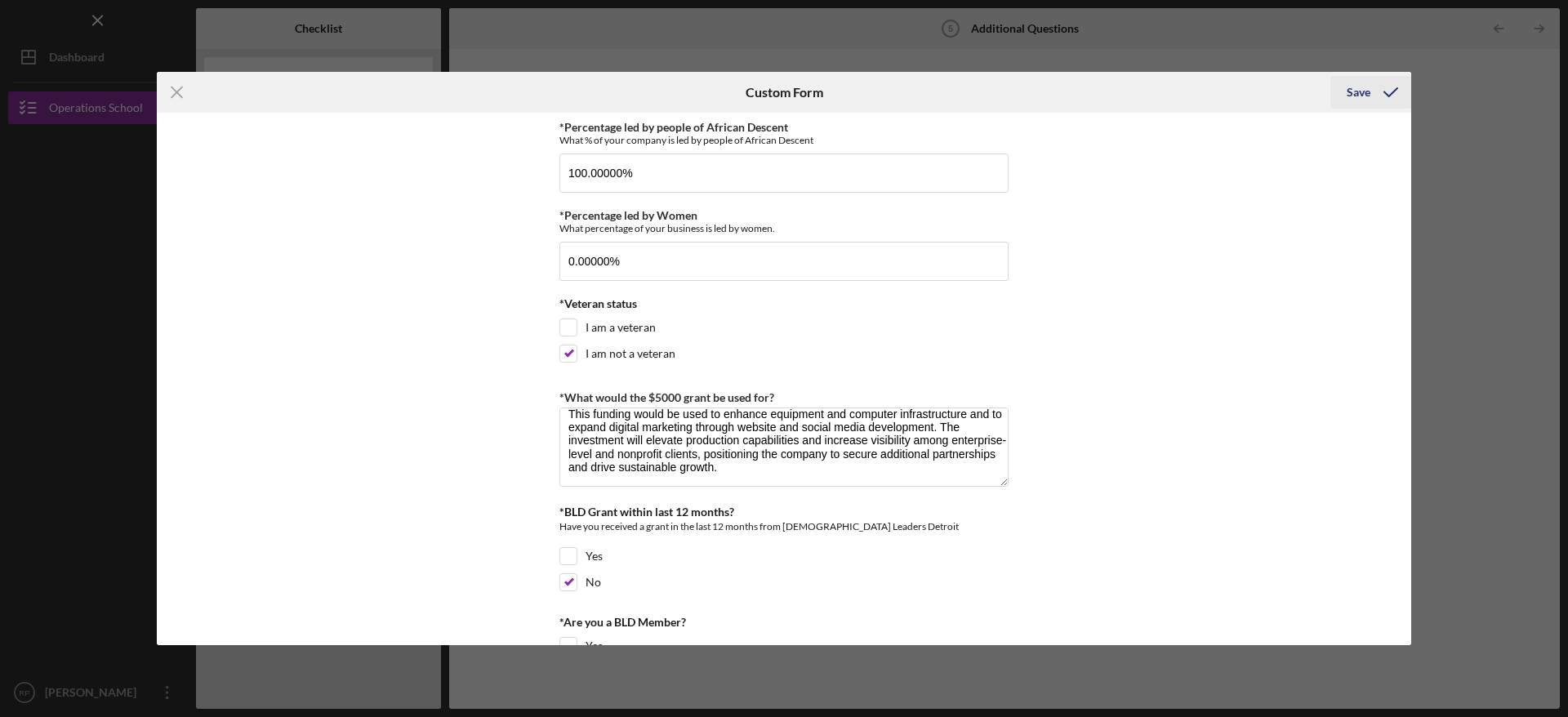
click at [1364, 100] on div "Save" at bounding box center [1358, 91] width 23 height 33
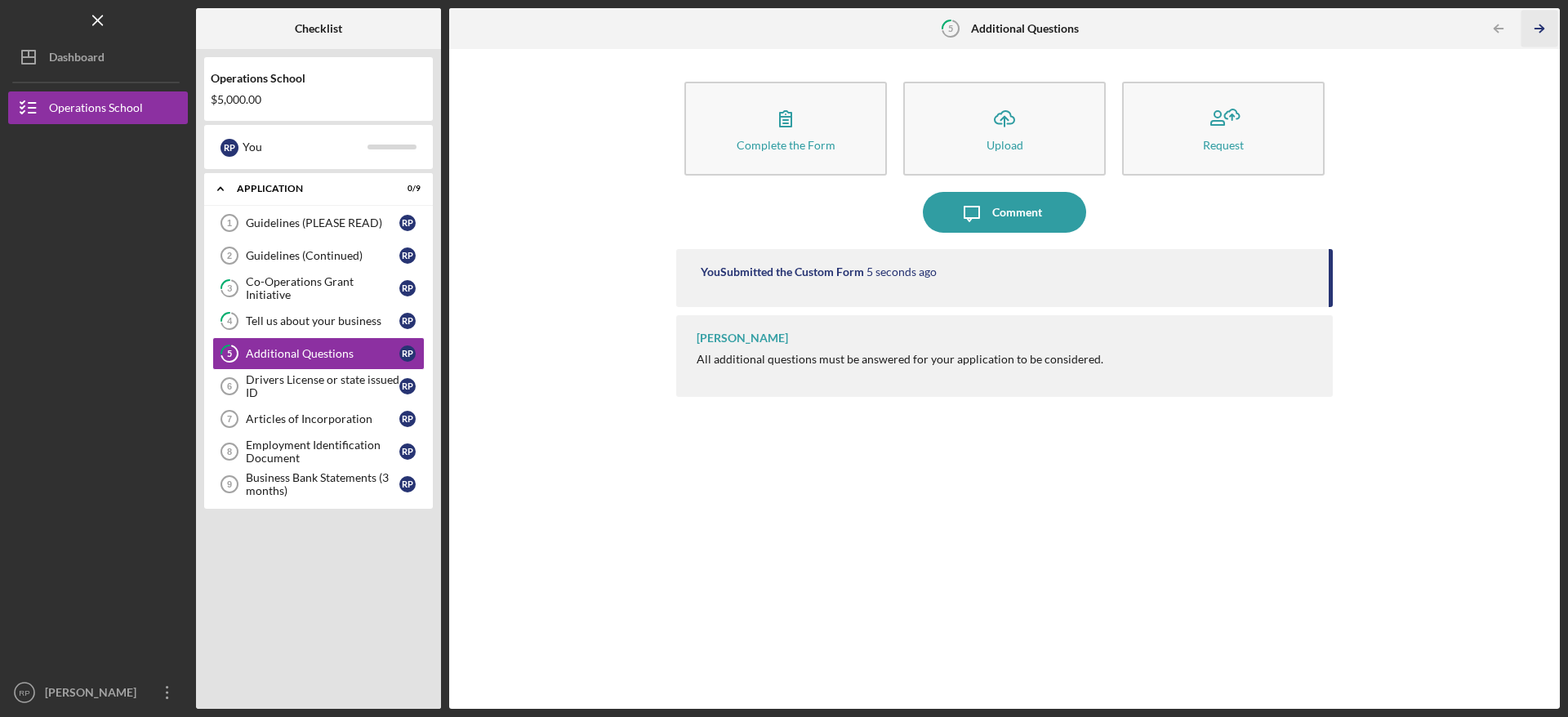
click at [1534, 23] on icon "Icon/Table Pagination Arrow" at bounding box center [1538, 28] width 36 height 36
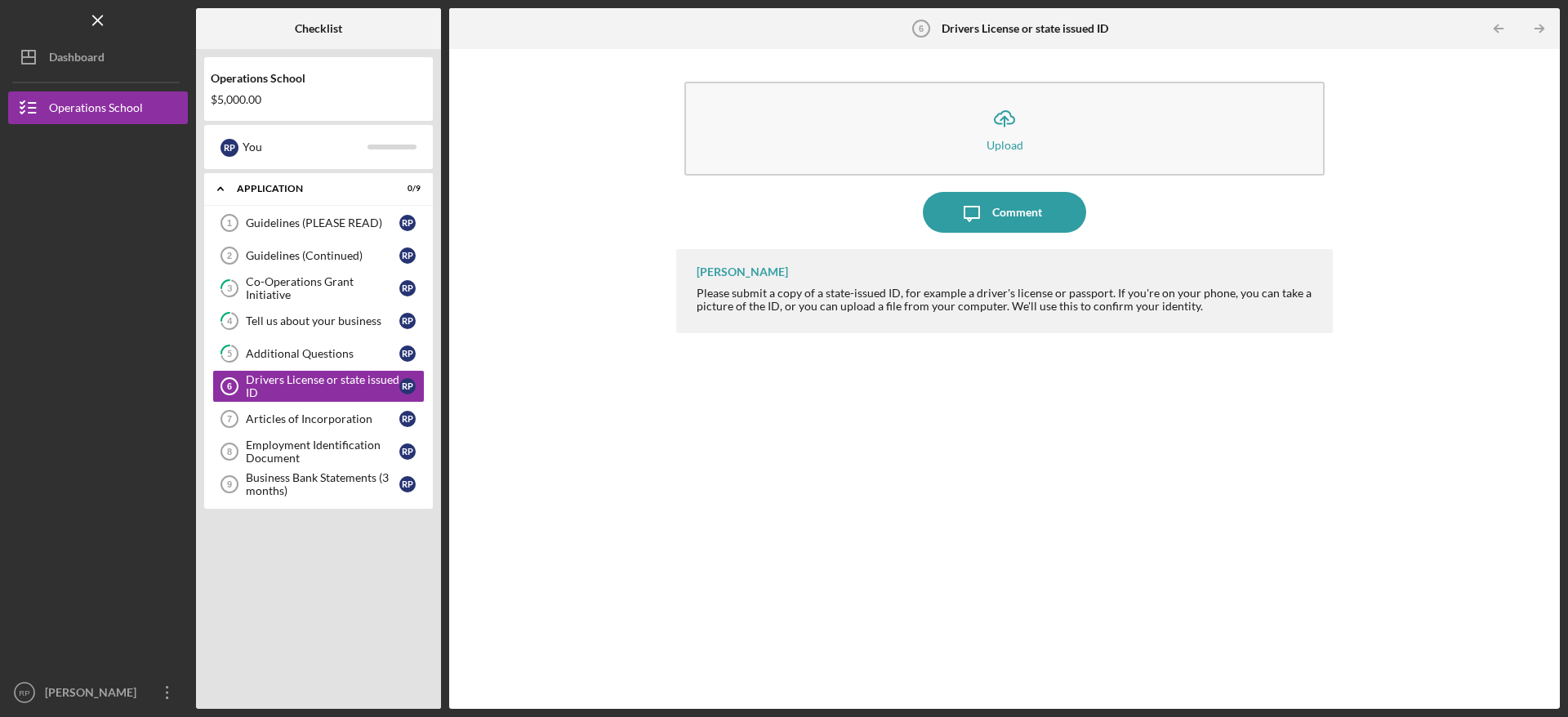
click at [273, 575] on div "Icon/Expander Application 0 / 9 Guidelines (PLEASE READ) 1 Guidelines (PLEASE R…" at bounding box center [318, 436] width 229 height 527
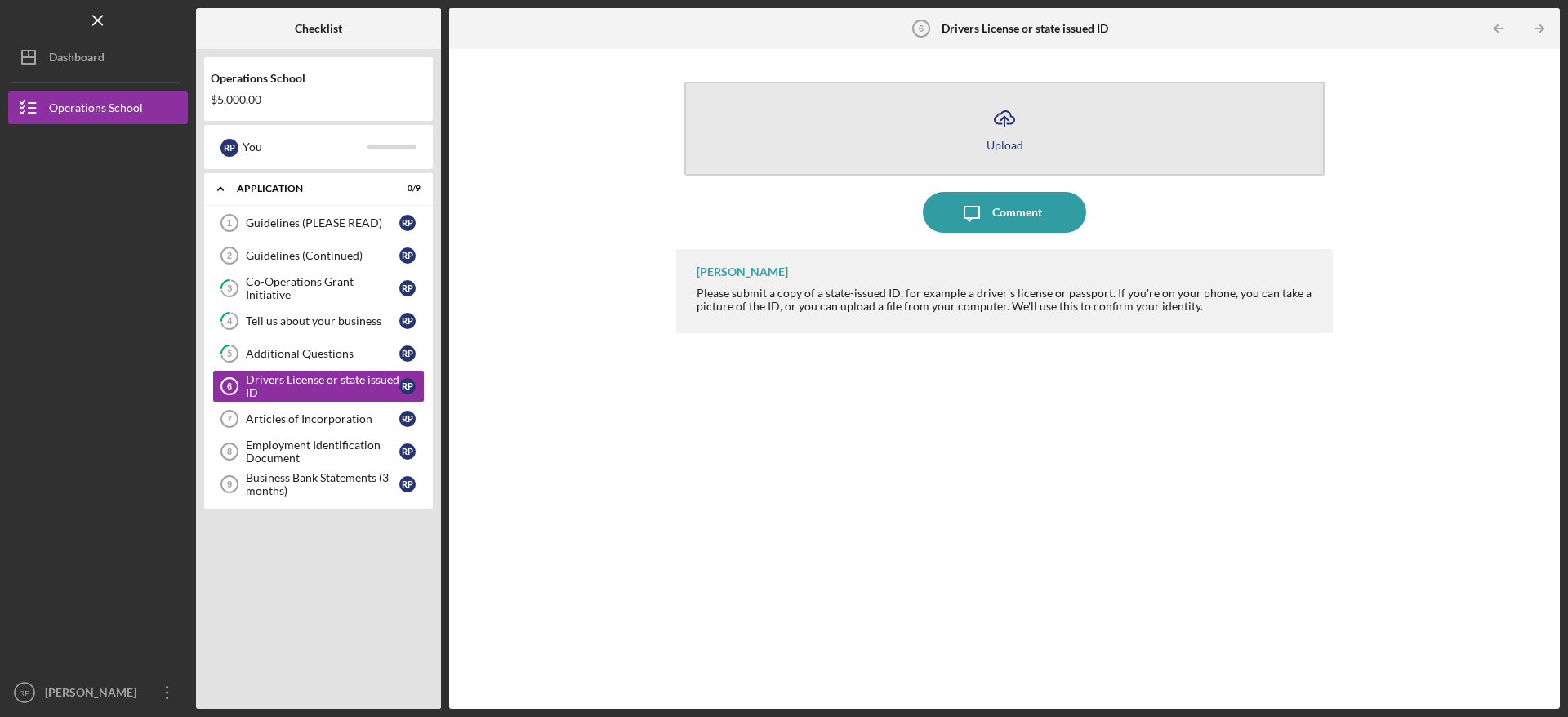
click at [995, 142] on div "Upload" at bounding box center [1004, 145] width 36 height 12
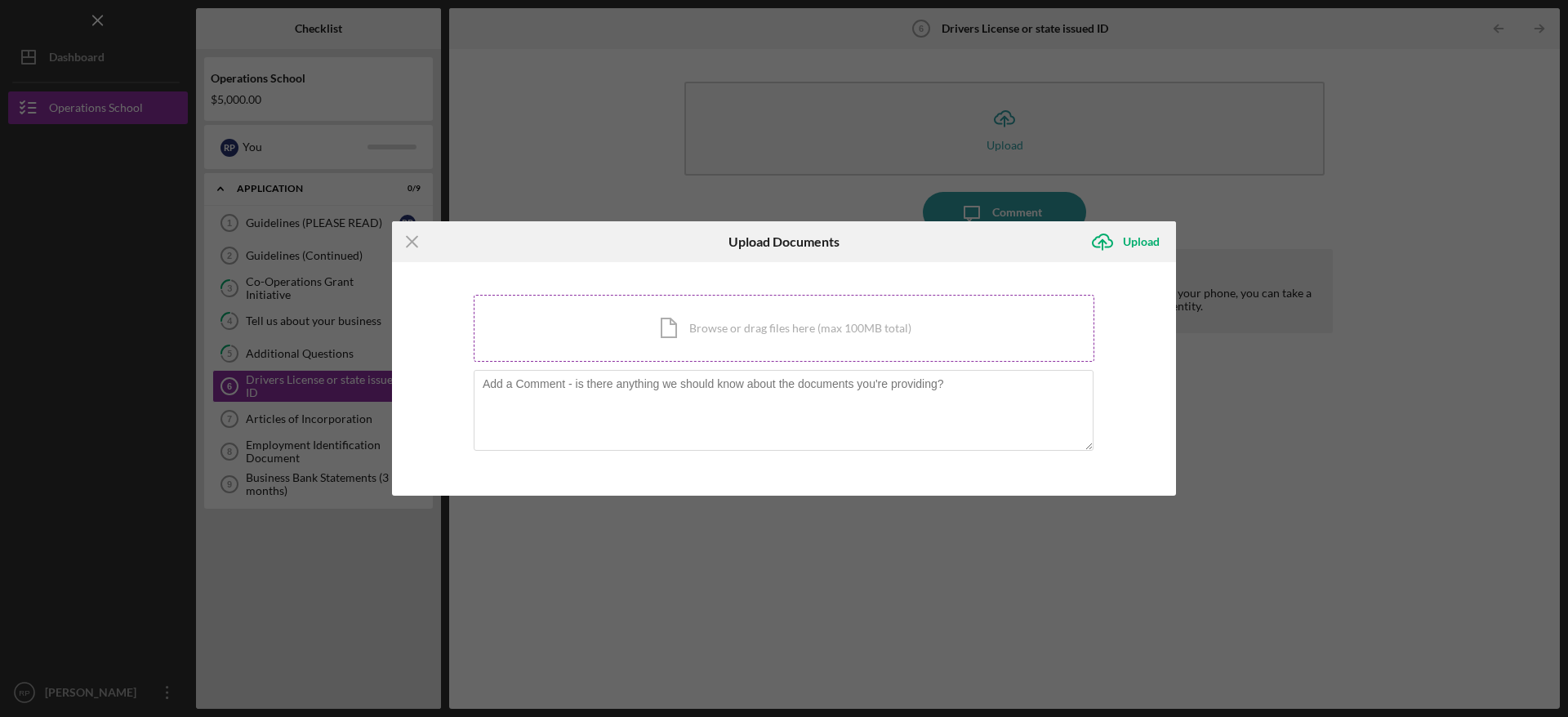
click at [842, 340] on div "Icon/Document Browse or drag files here (max 100MB total) Tap to choose files o…" at bounding box center [783, 329] width 621 height 67
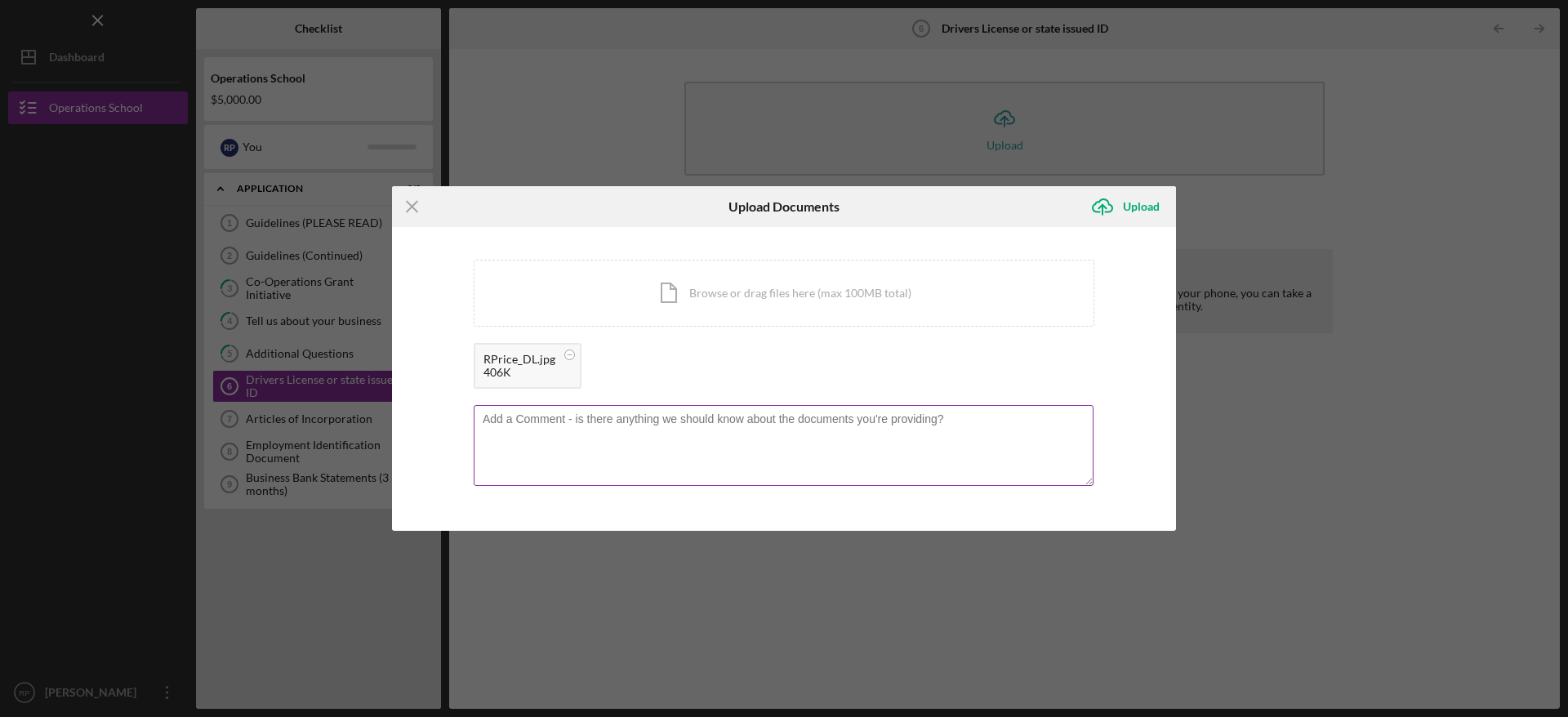
click at [696, 445] on textarea at bounding box center [783, 445] width 620 height 80
type textarea "Driver's License"
click at [1122, 206] on button "Icon/Upload Upload" at bounding box center [1128, 206] width 94 height 33
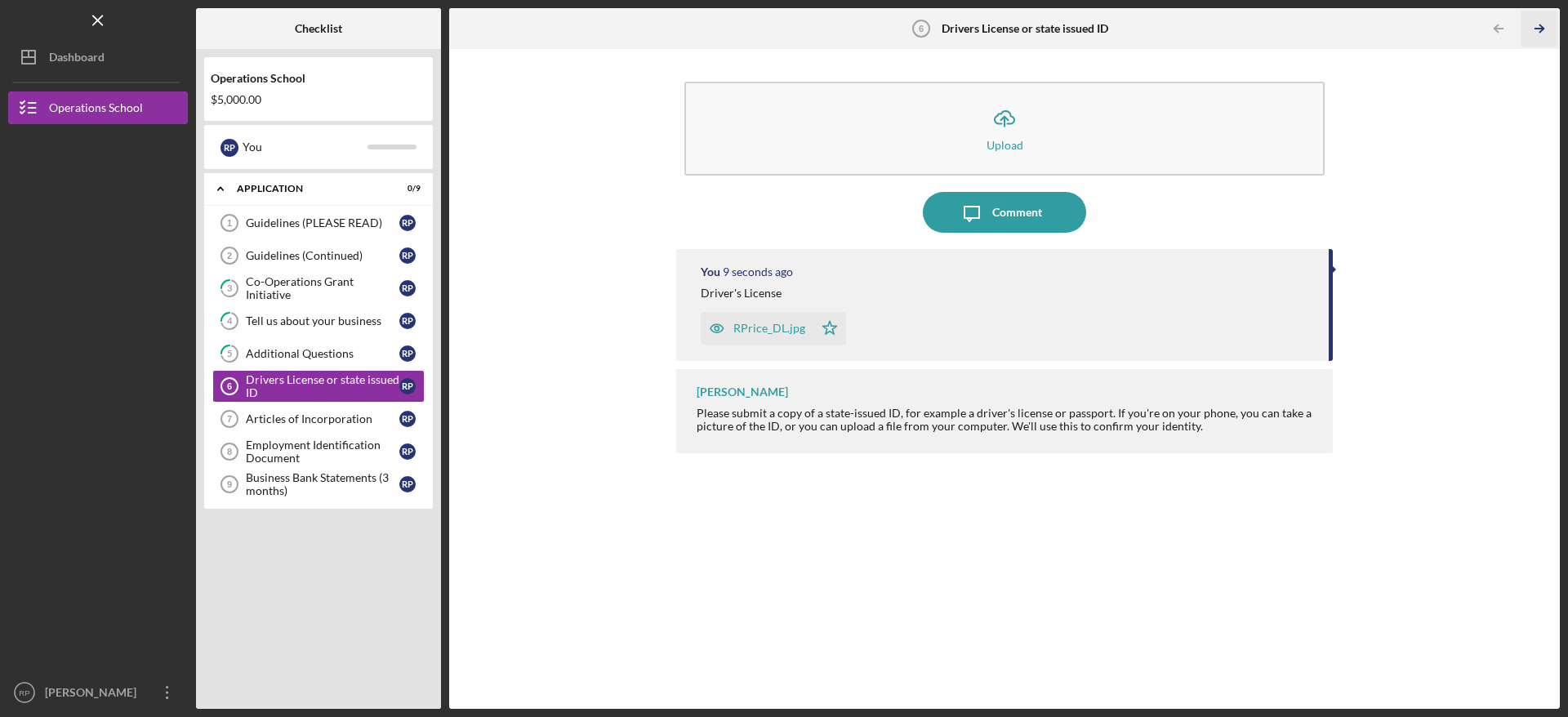
click at [1543, 28] on polyline "button" at bounding box center [1541, 29] width 4 height 7
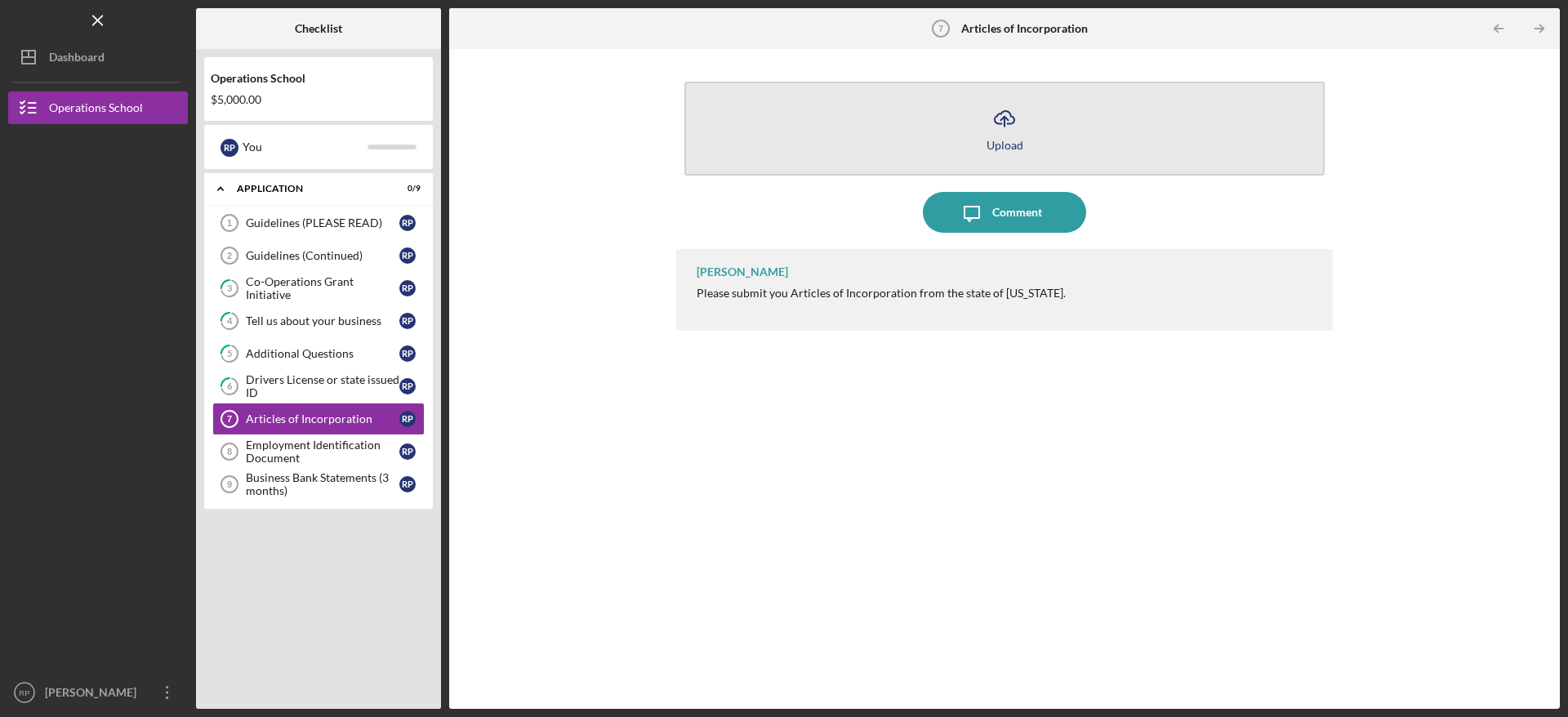
click at [1127, 131] on button "Icon/Upload Upload" at bounding box center [1004, 128] width 640 height 94
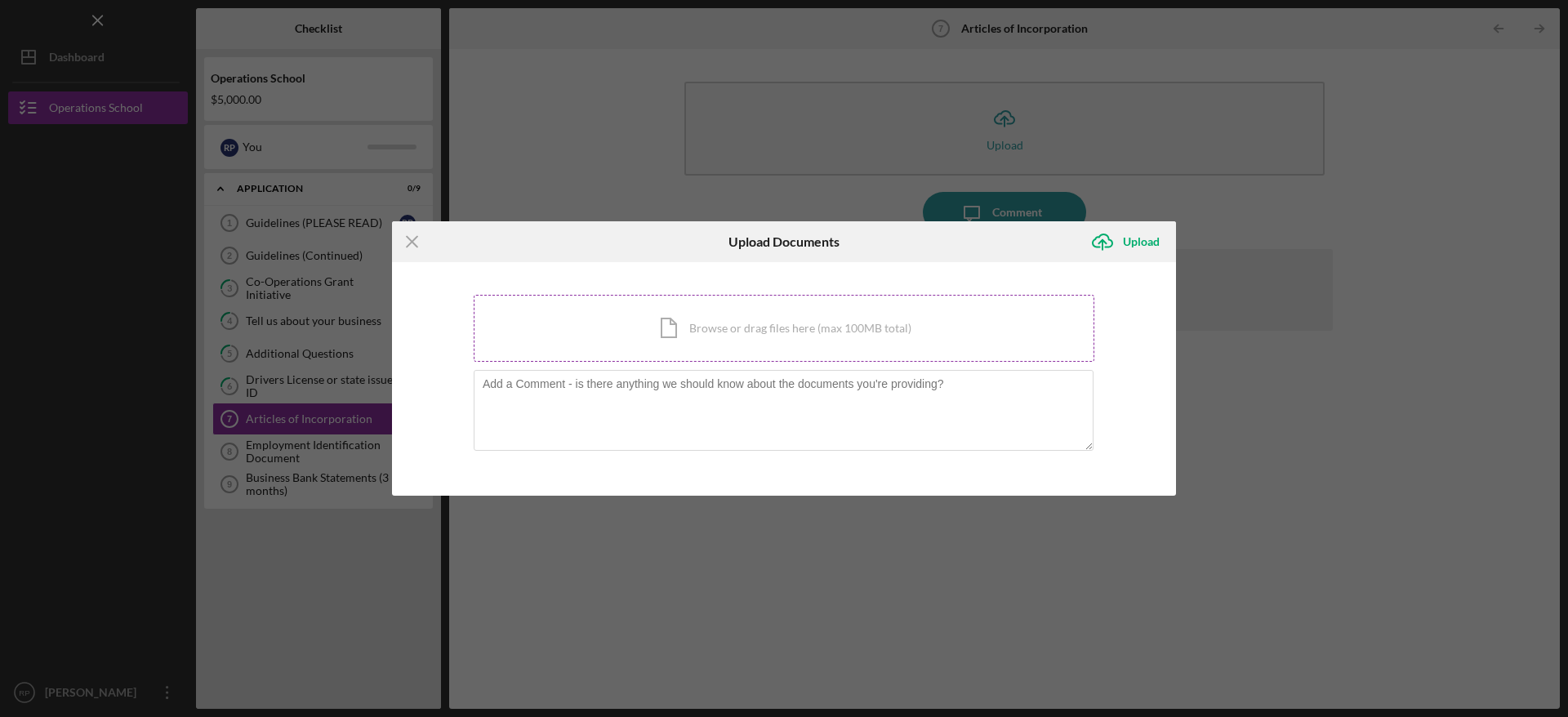
click at [826, 327] on div "Icon/Document Browse or drag files here (max 100MB total) Tap to choose files o…" at bounding box center [783, 329] width 621 height 67
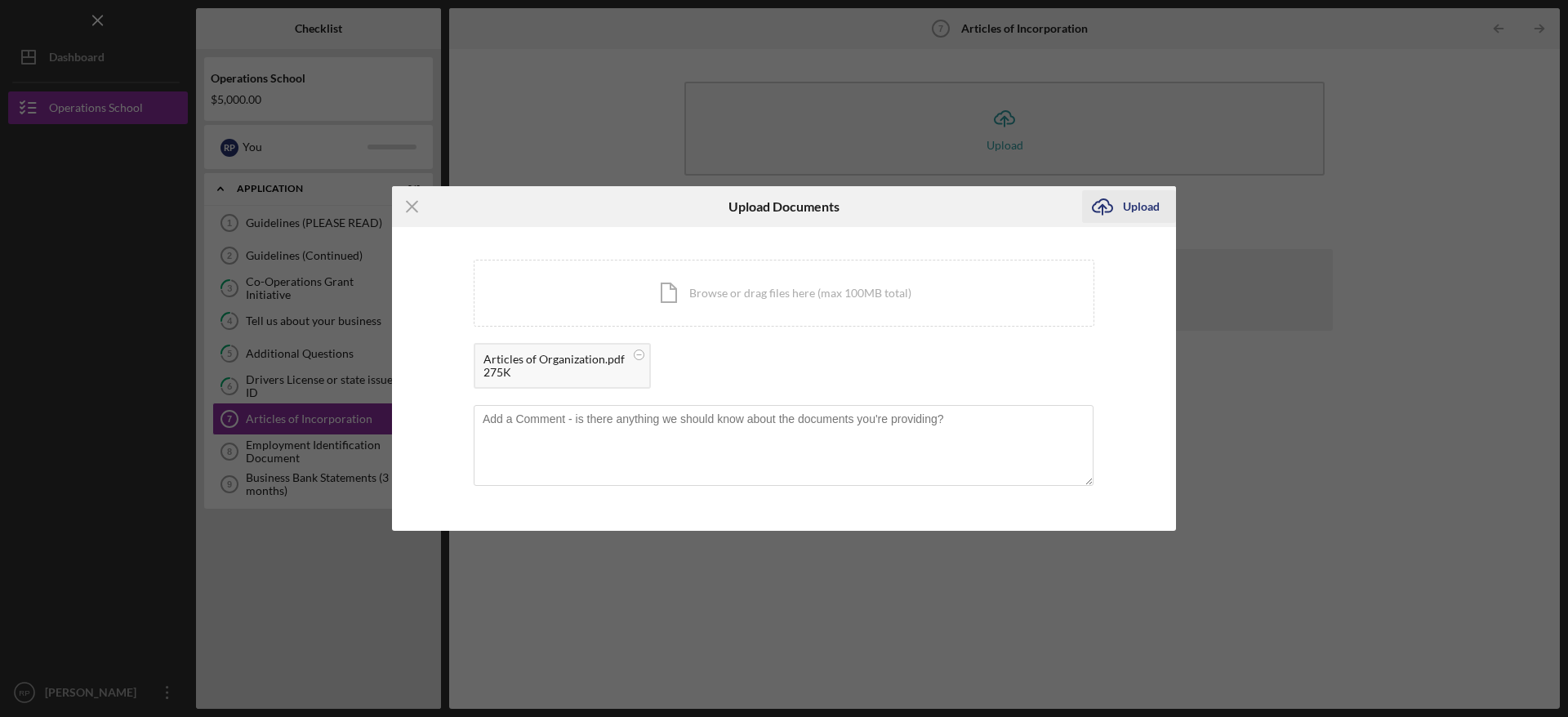
click at [1121, 212] on icon "Icon/Upload" at bounding box center [1102, 206] width 41 height 41
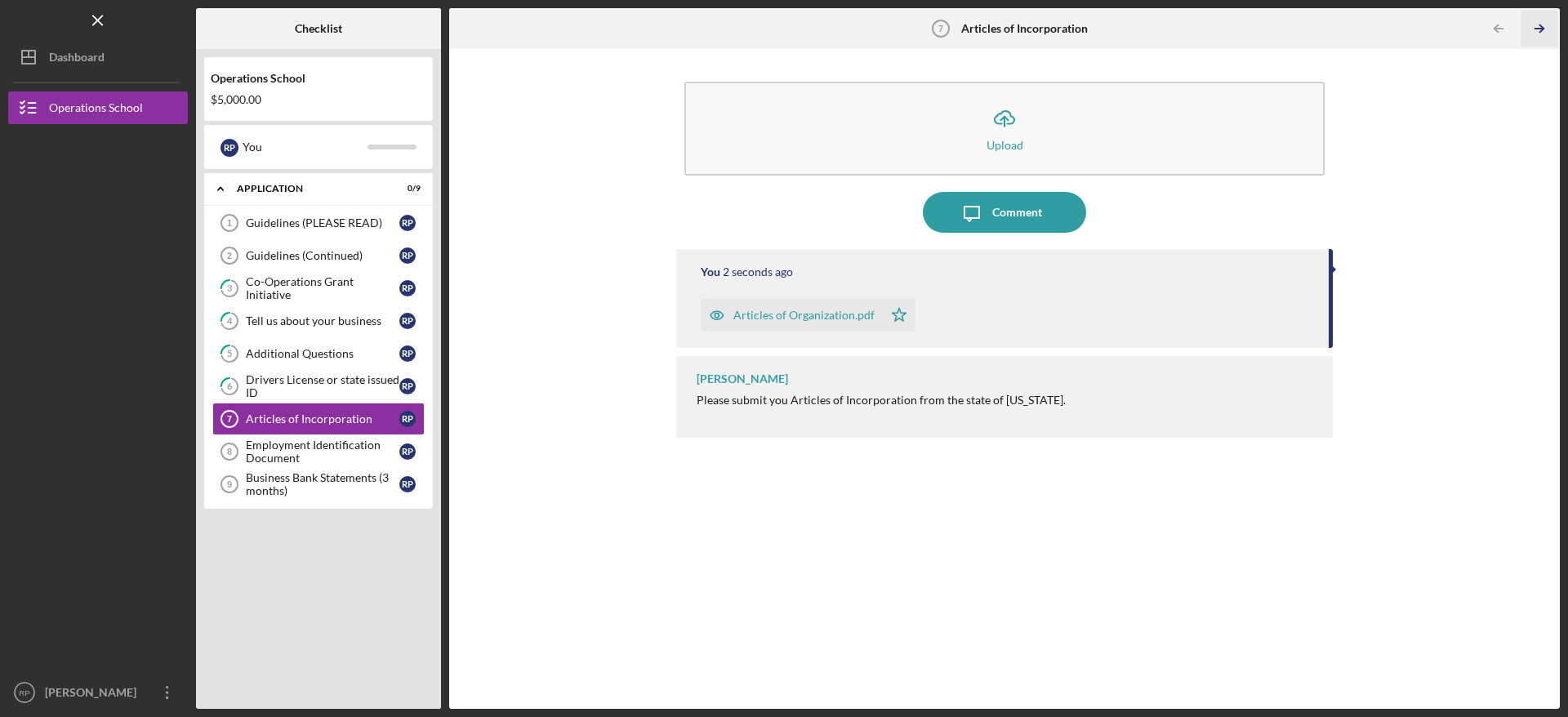
click at [1543, 34] on icon "Icon/Table Pagination Arrow" at bounding box center [1538, 28] width 36 height 36
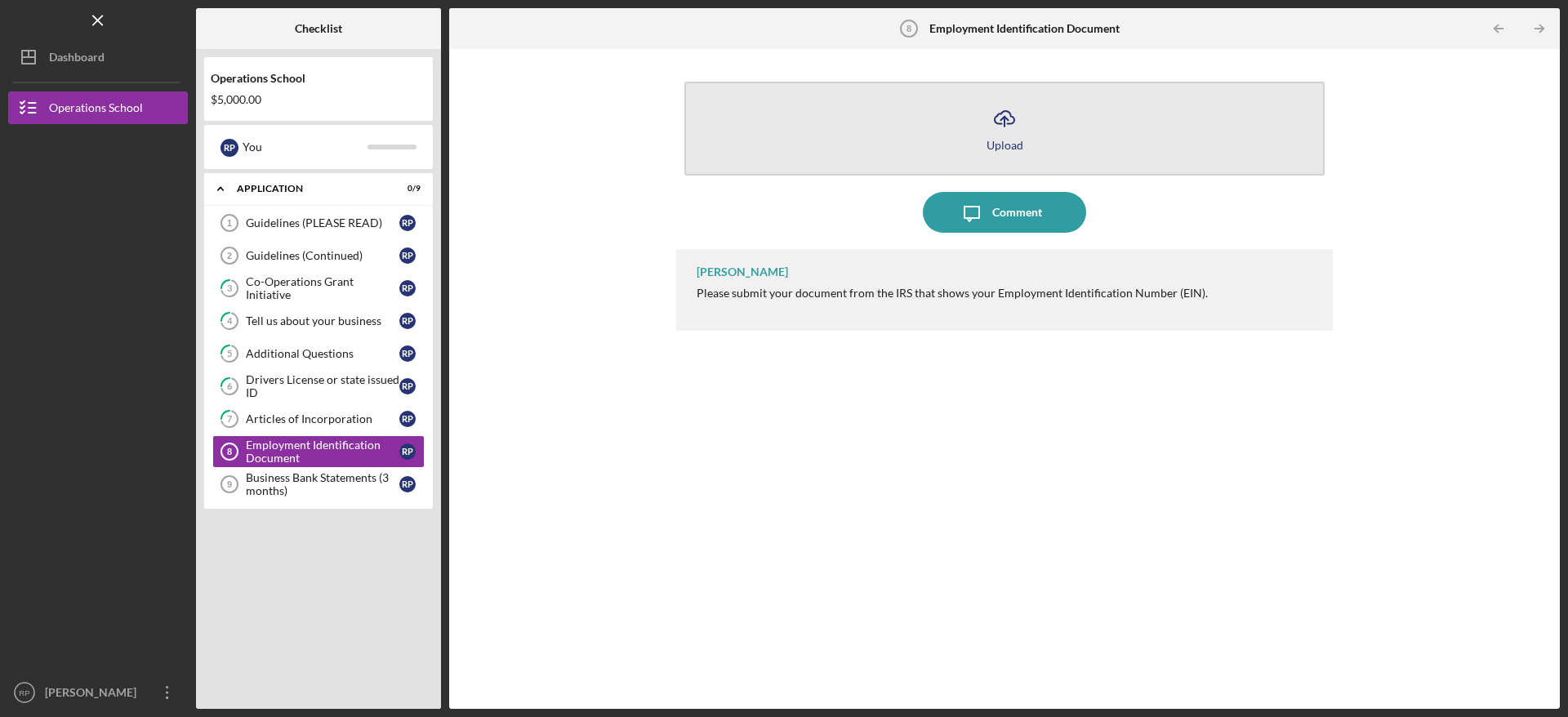
click at [991, 157] on button "Icon/Upload Upload" at bounding box center [1004, 128] width 640 height 94
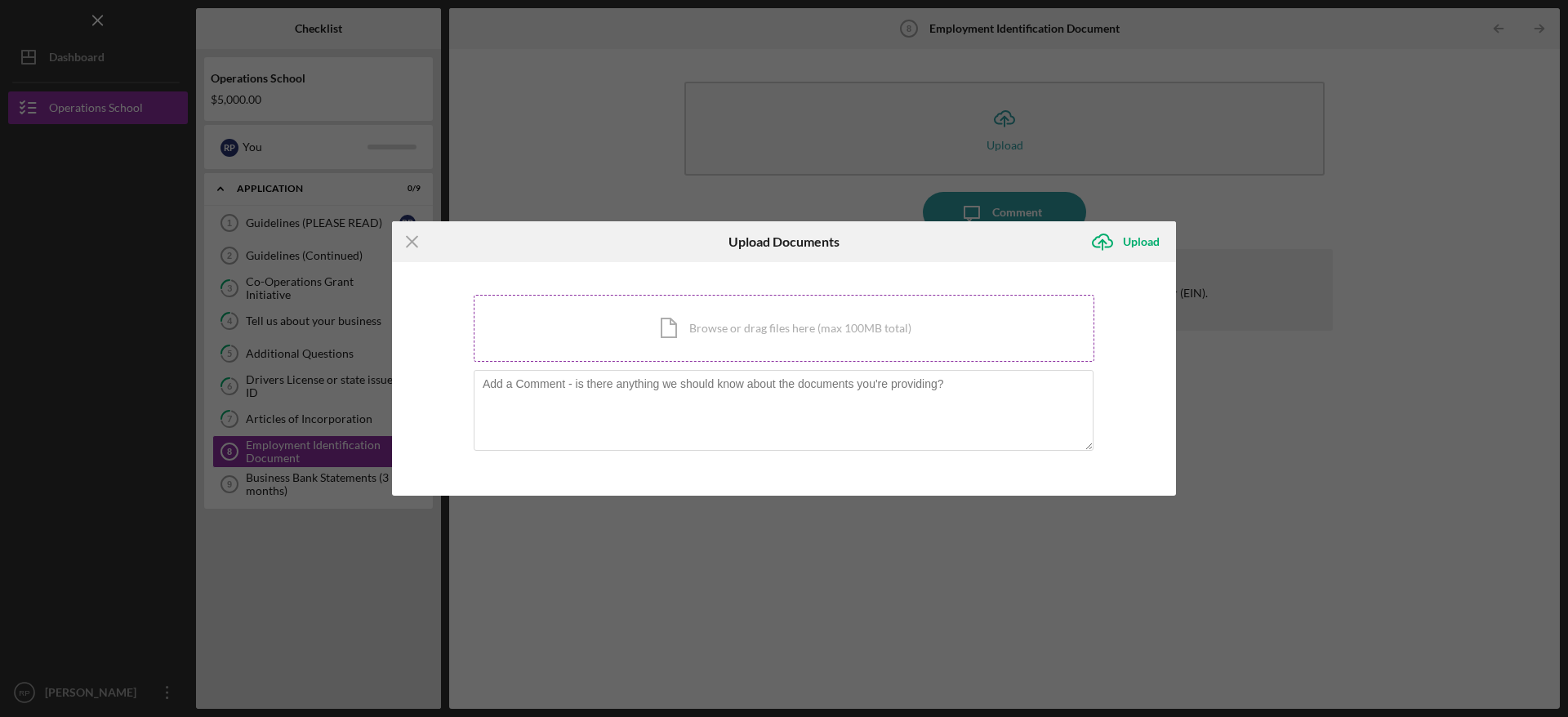
click at [744, 316] on div "Icon/Document Browse or drag files here (max 100MB total) Tap to choose files o…" at bounding box center [783, 329] width 621 height 67
click at [1229, 420] on div "Icon/Menu Close Upload Documents Icon/Upload Upload You're uploading documents …" at bounding box center [784, 358] width 1568 height 717
click at [414, 242] on icon "Icon/Menu Close" at bounding box center [413, 242] width 41 height 41
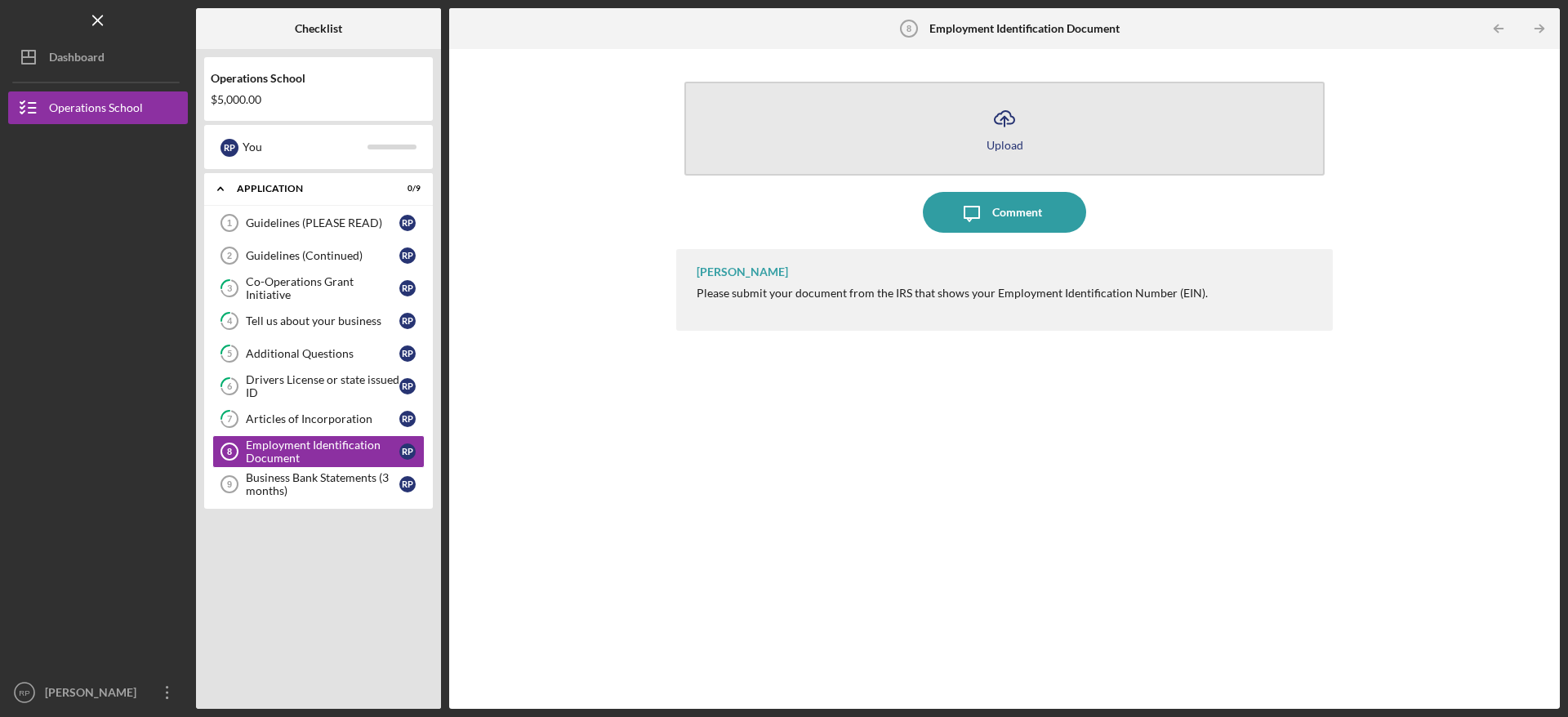
click at [996, 127] on icon "Icon/Upload" at bounding box center [1004, 119] width 41 height 41
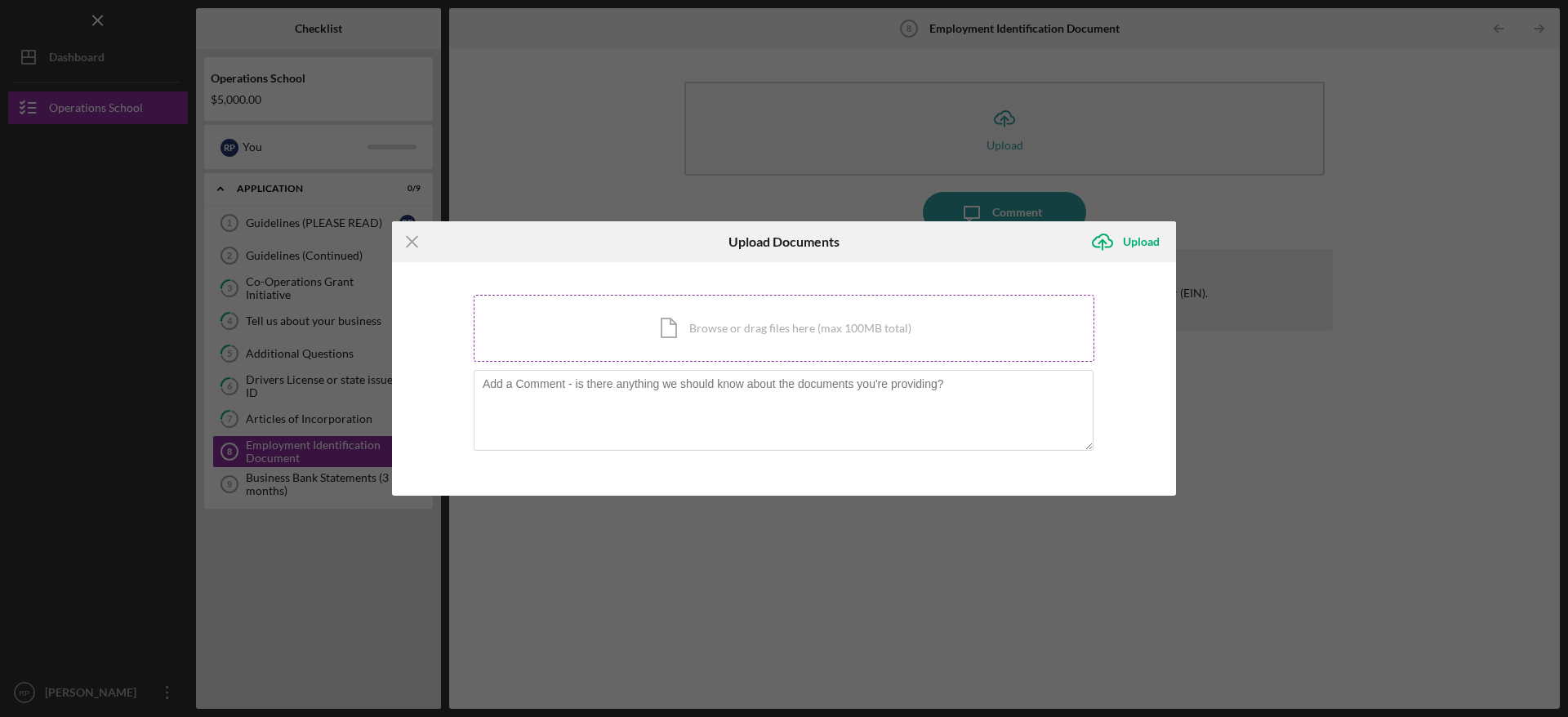
click at [881, 319] on div "Icon/Document Browse or drag files here (max 100MB total) Tap to choose files o…" at bounding box center [783, 329] width 621 height 67
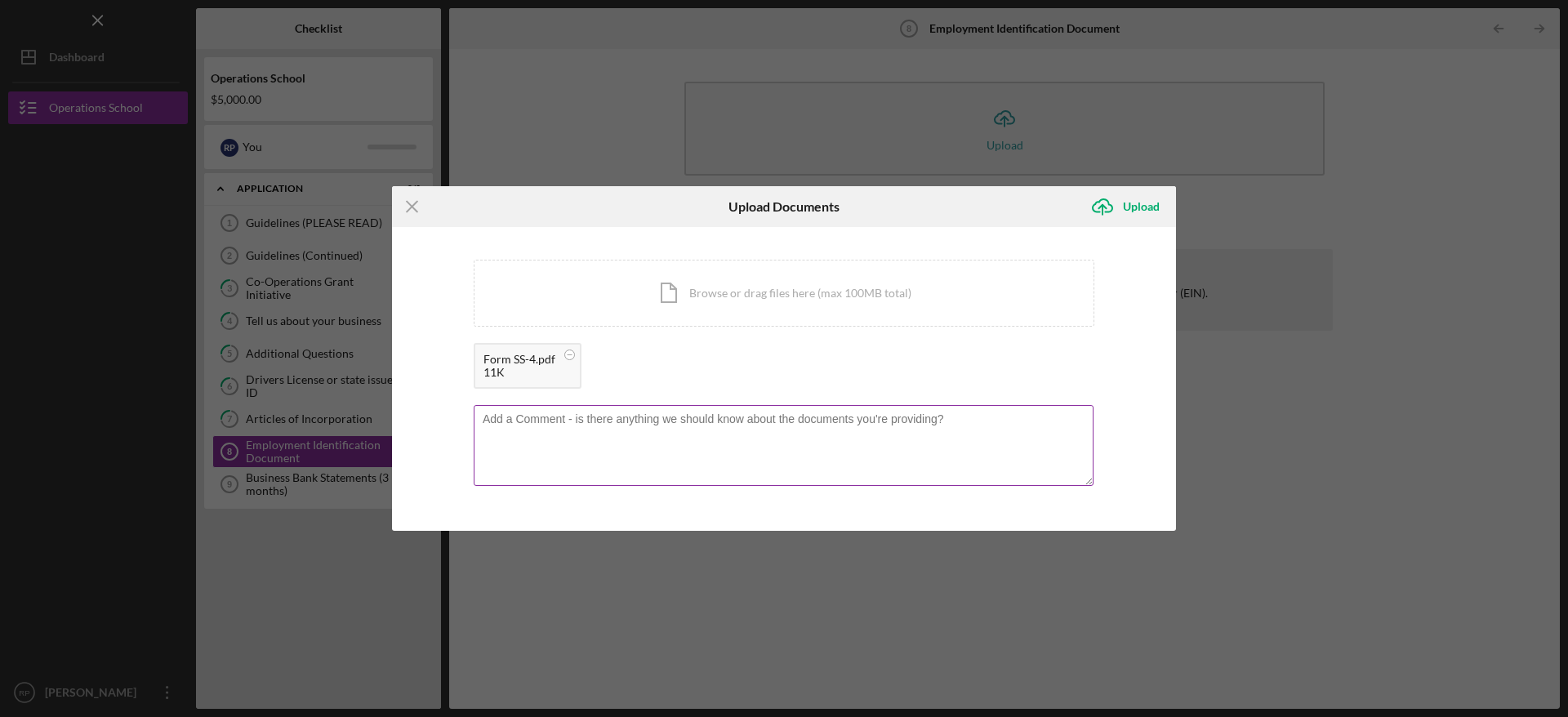
click at [630, 430] on textarea at bounding box center [783, 445] width 620 height 80
click at [499, 420] on textarea "From SS-4" at bounding box center [783, 445] width 620 height 80
click at [480, 428] on textarea "Form SS-4" at bounding box center [783, 445] width 620 height 80
type textarea "IRS Form SS-4"
click at [1125, 207] on div "Upload" at bounding box center [1141, 206] width 36 height 33
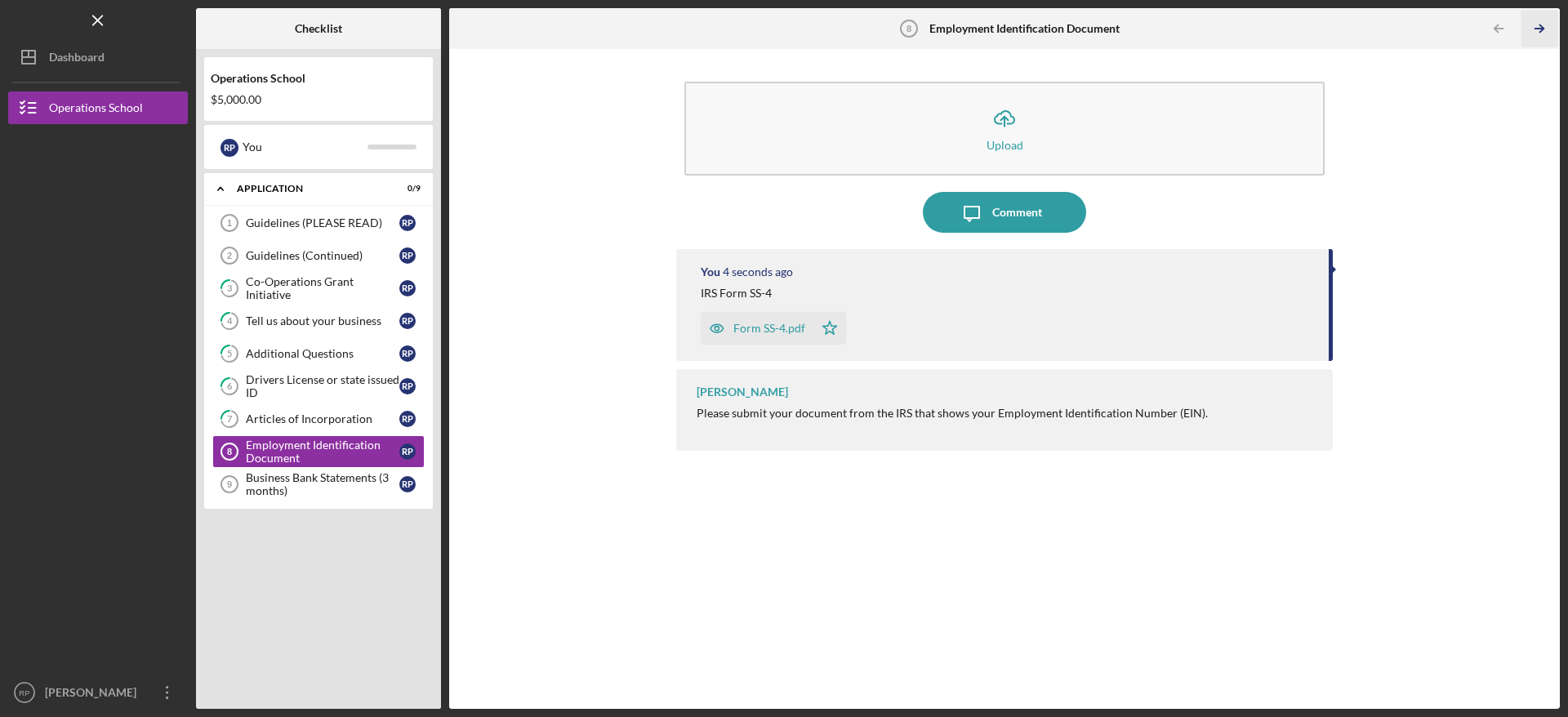
click at [1530, 28] on icon "Icon/Table Pagination Arrow" at bounding box center [1538, 28] width 36 height 36
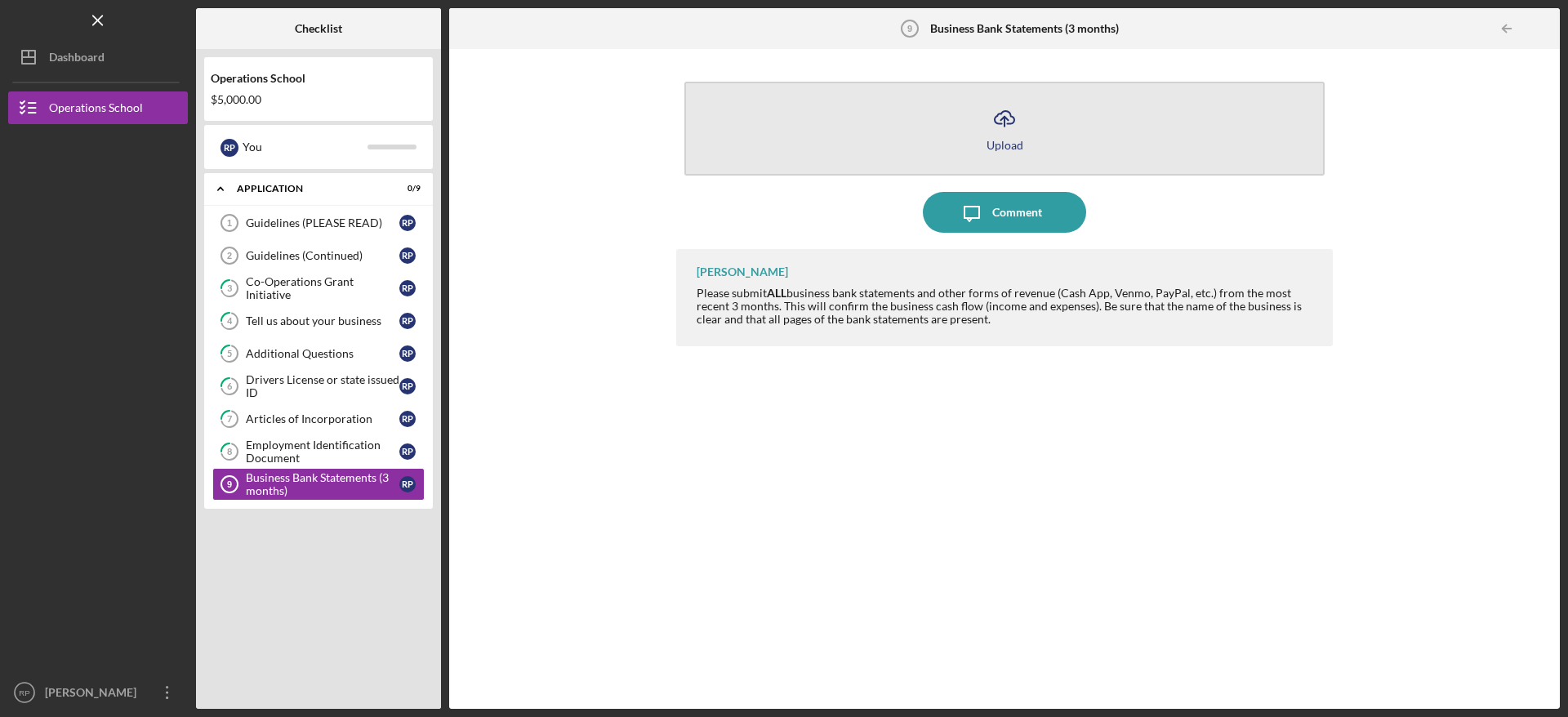
click at [1041, 110] on button "Icon/Upload Upload" at bounding box center [1004, 128] width 640 height 94
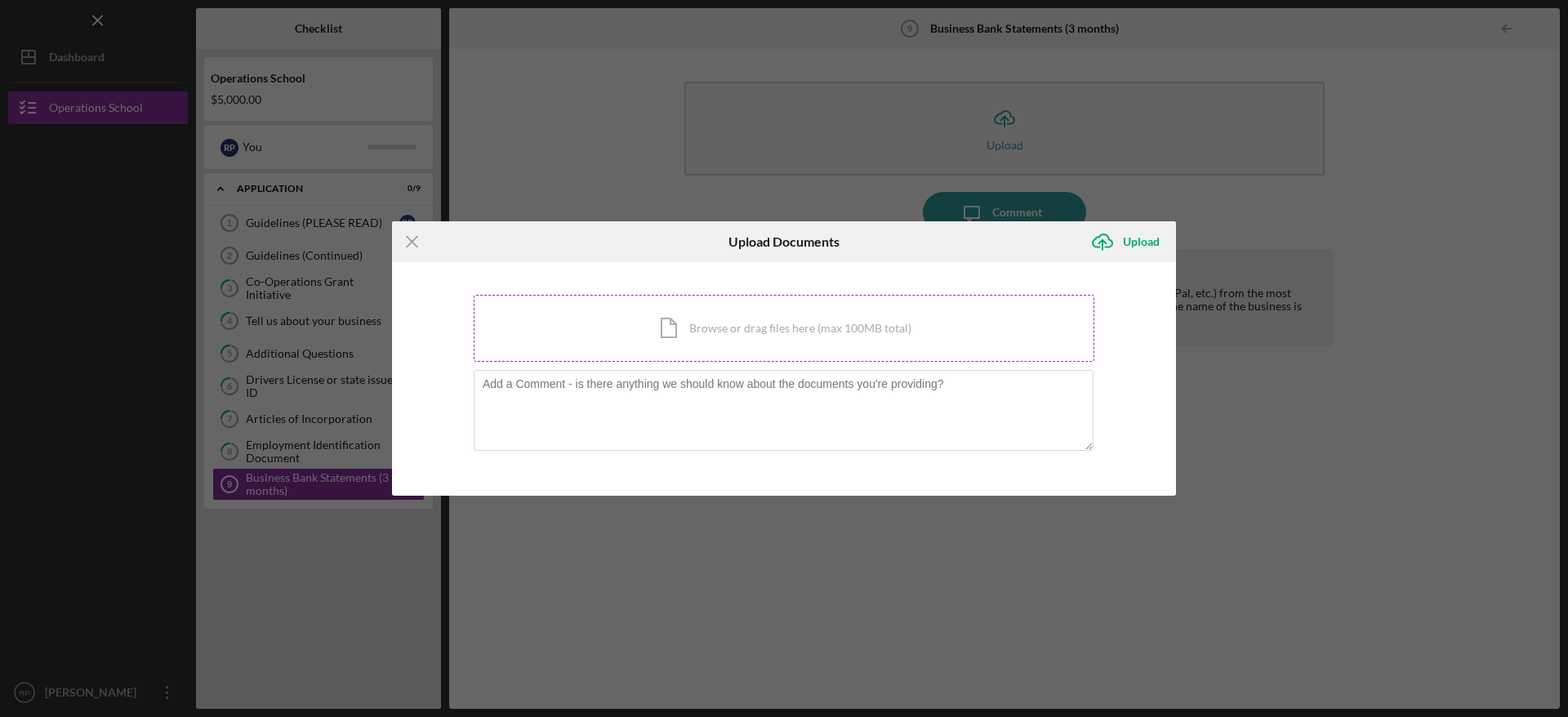
click at [743, 338] on div "Icon/Document Browse or drag files here (max 100MB total) Tap to choose files o…" at bounding box center [783, 329] width 621 height 67
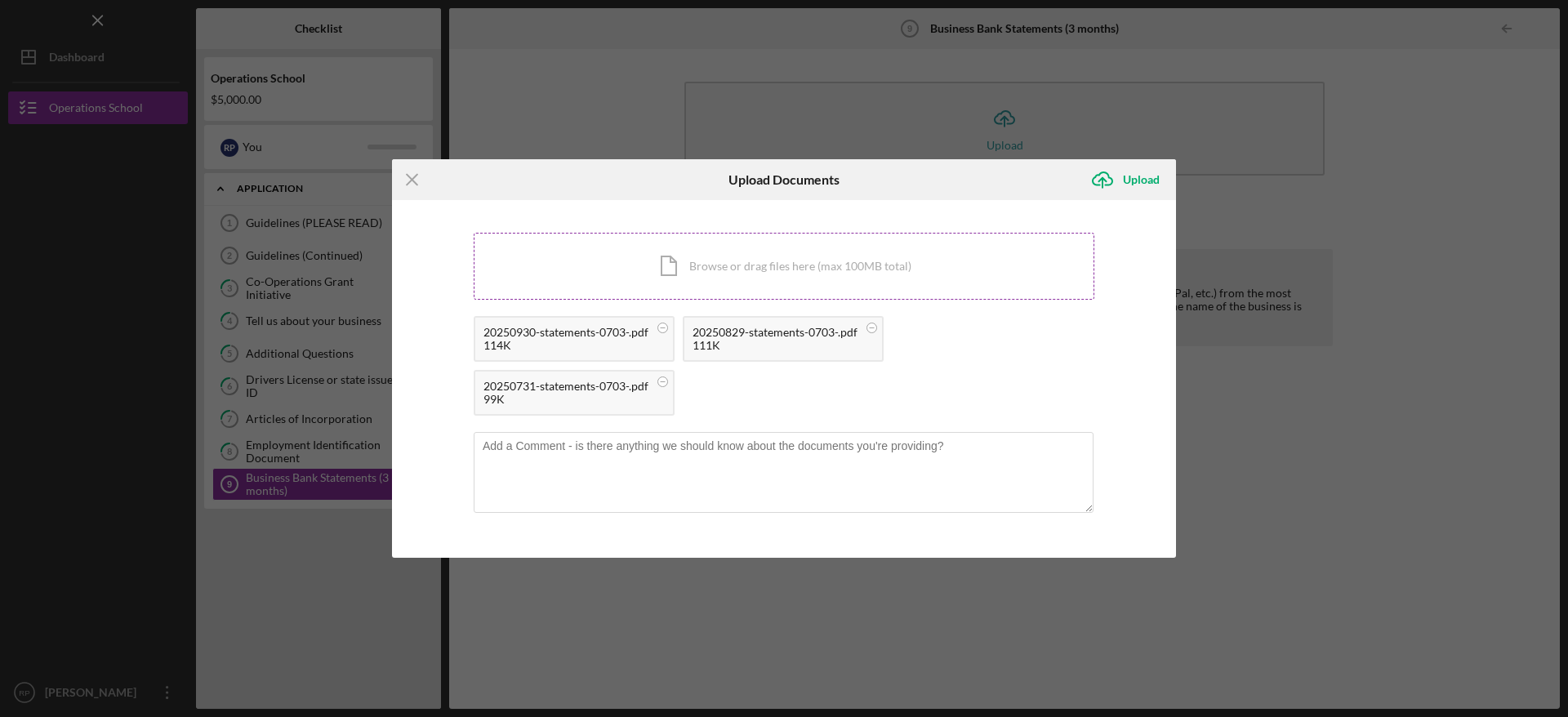
click at [723, 271] on div "Icon/Document Browse or drag files here (max 100MB total) Tap to choose files o…" at bounding box center [783, 266] width 621 height 67
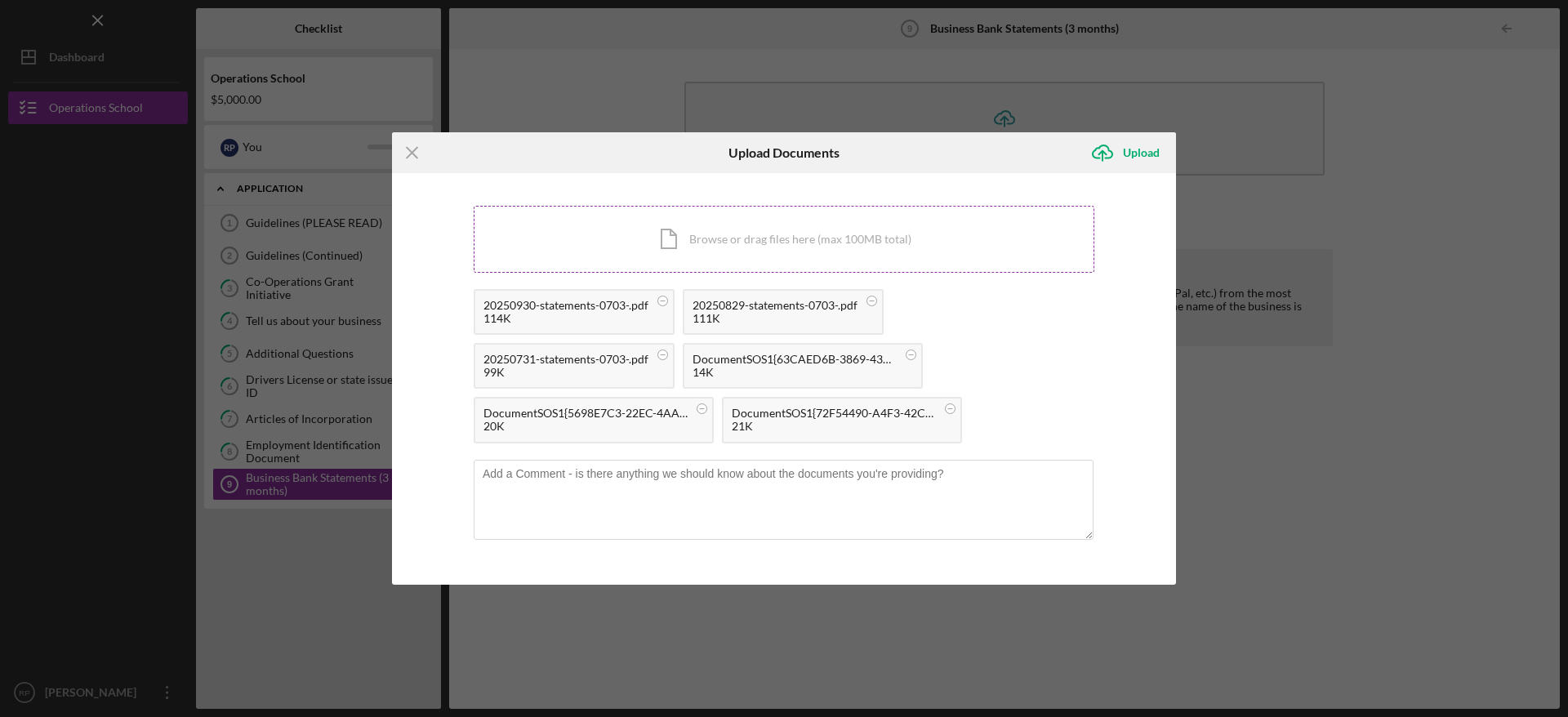
click at [850, 238] on div "Icon/Document Browse or drag files here (max 100MB total) Tap to choose files o…" at bounding box center [783, 239] width 621 height 67
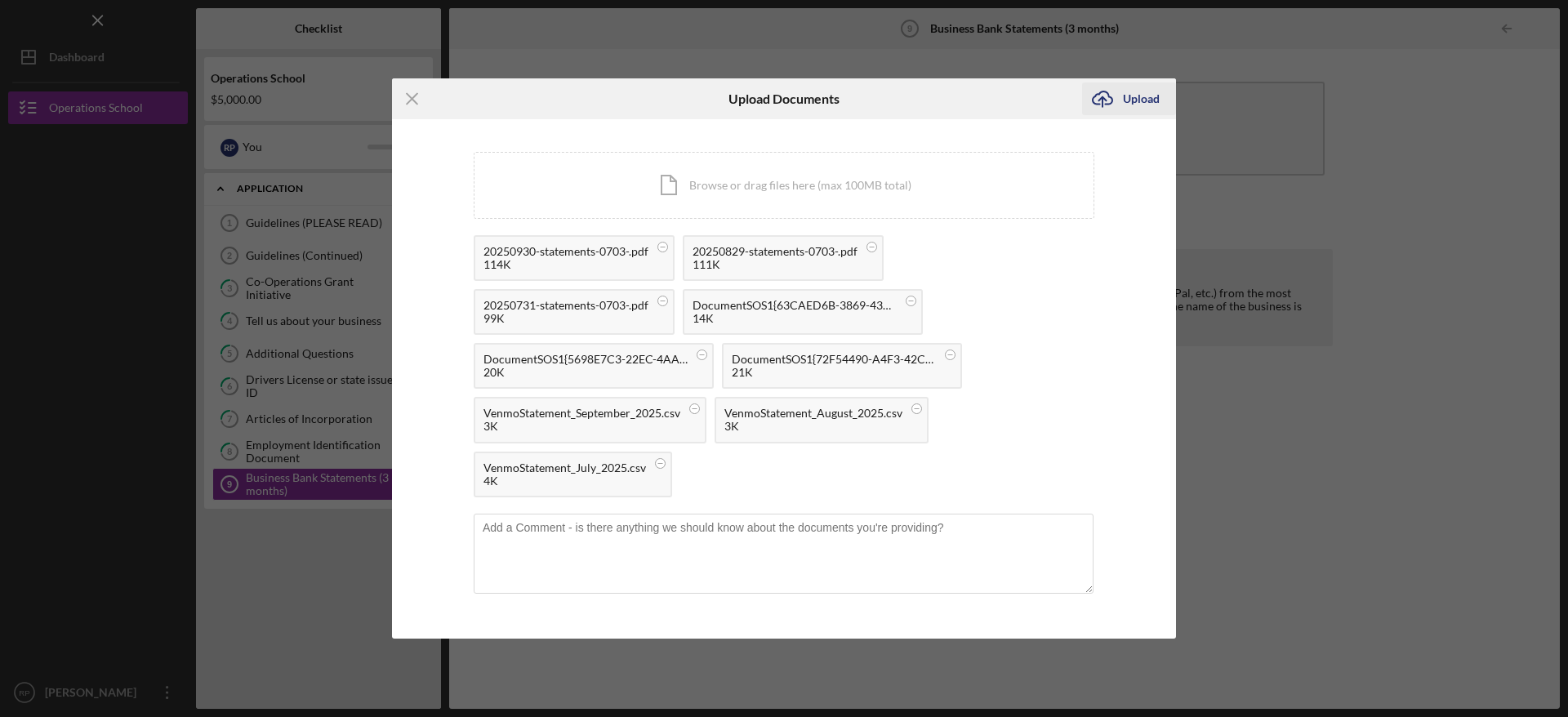
click at [1131, 105] on div "Upload" at bounding box center [1141, 98] width 36 height 33
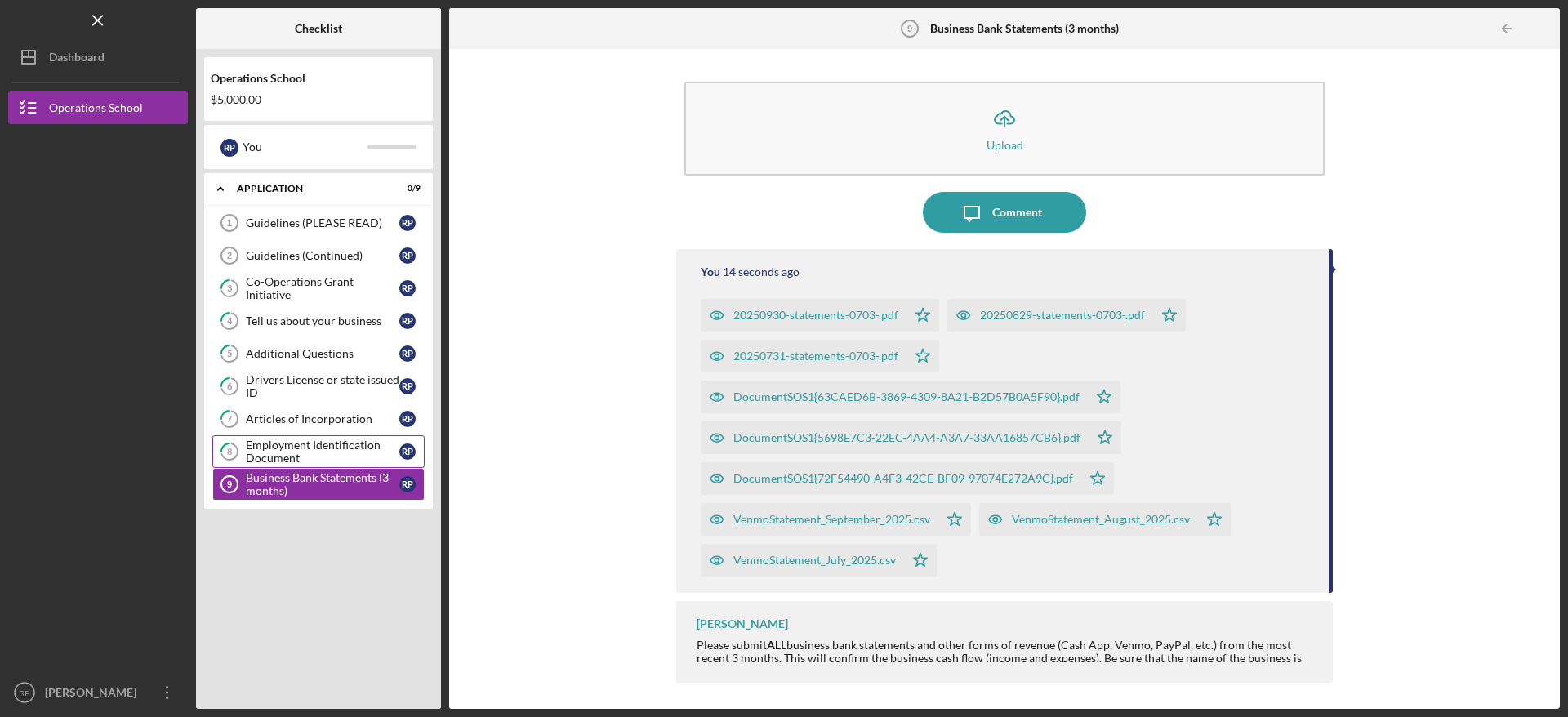
click at [284, 446] on div "Employment Identification Document" at bounding box center [322, 452] width 153 height 26
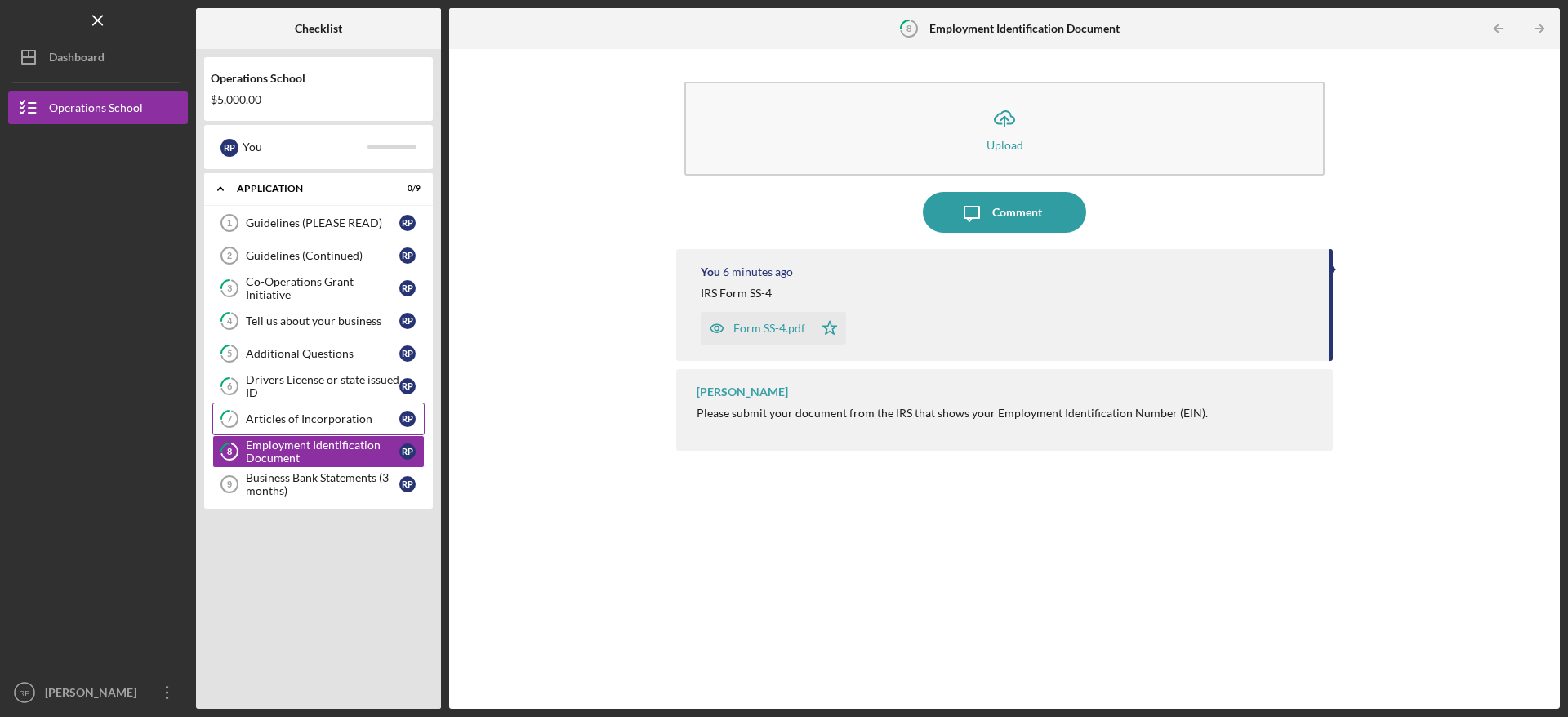
click at [295, 423] on div "Articles of Incorporation" at bounding box center [322, 419] width 153 height 13
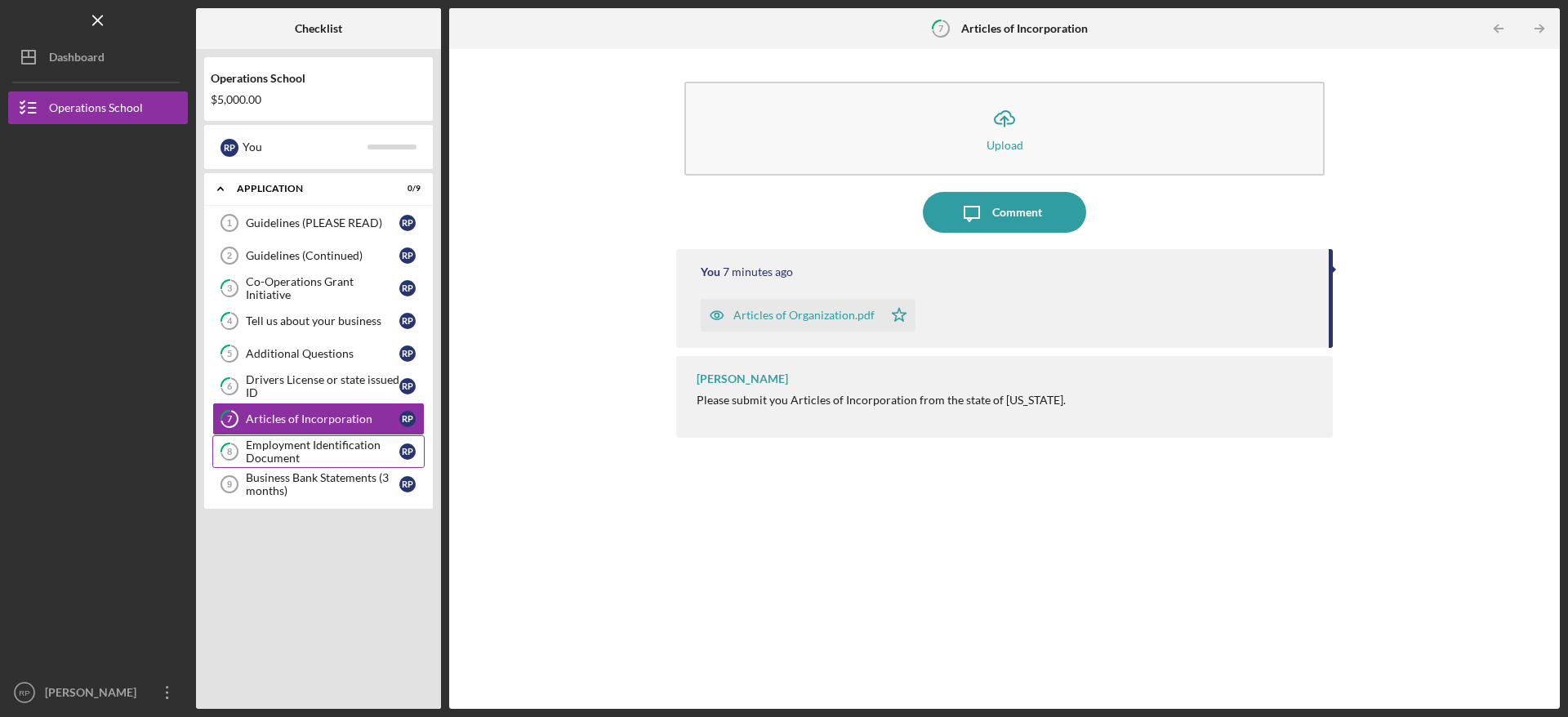
click at [303, 459] on div "Employment Identification Document" at bounding box center [322, 452] width 153 height 26
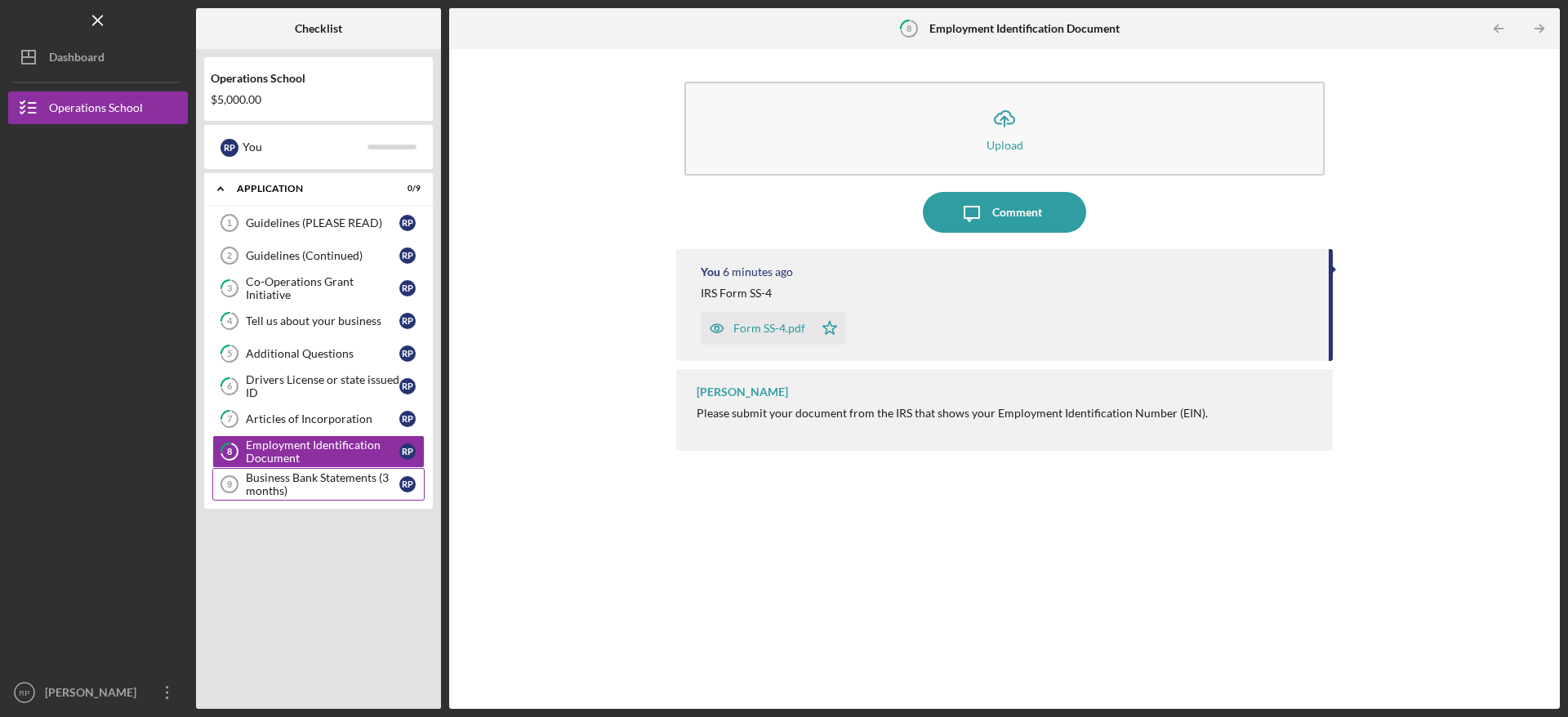
click at [303, 471] on link "Business Bank Statements (3 months) 9 Business Bank Statements (3 months) R P" at bounding box center [317, 484] width 212 height 33
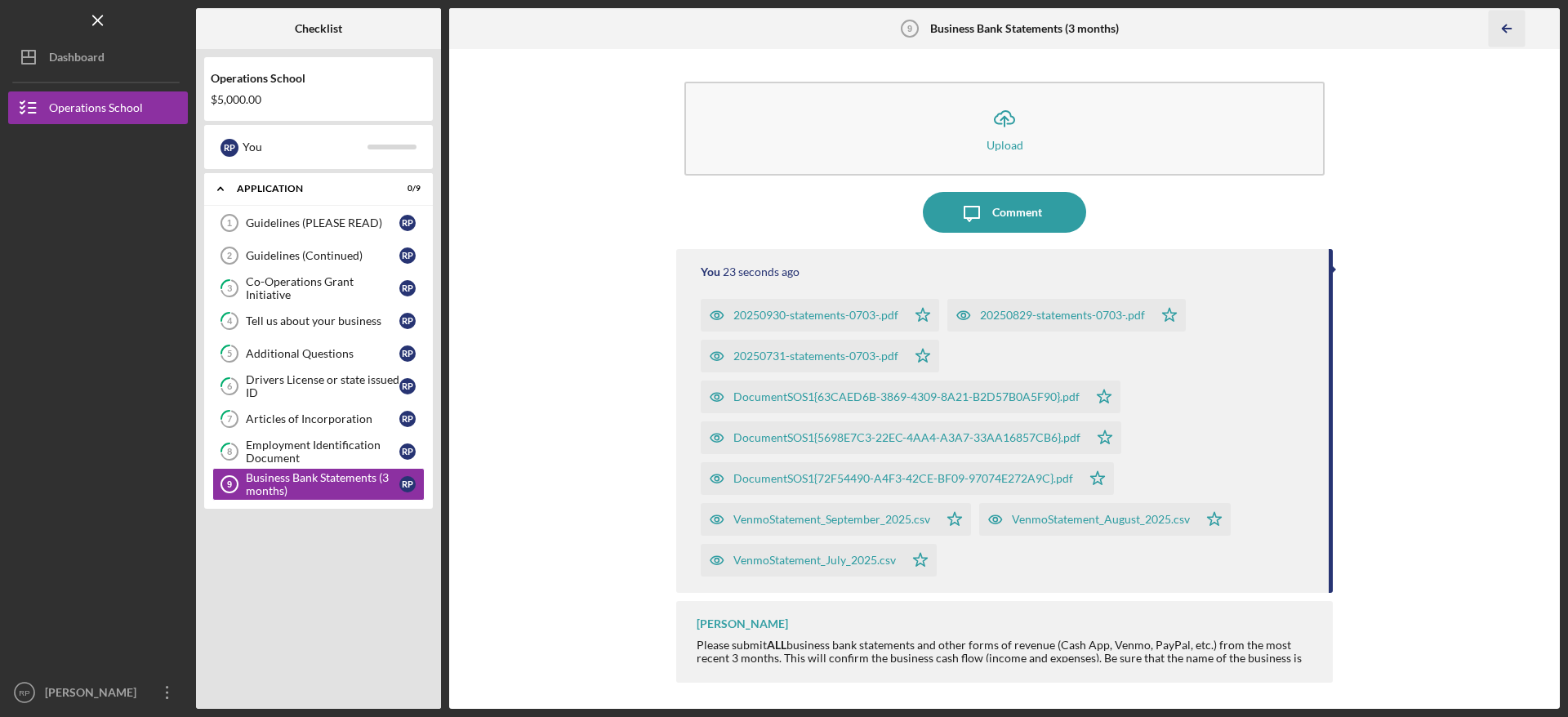
click at [1498, 32] on icon "Icon/Table Pagination Arrow" at bounding box center [1505, 28] width 36 height 36
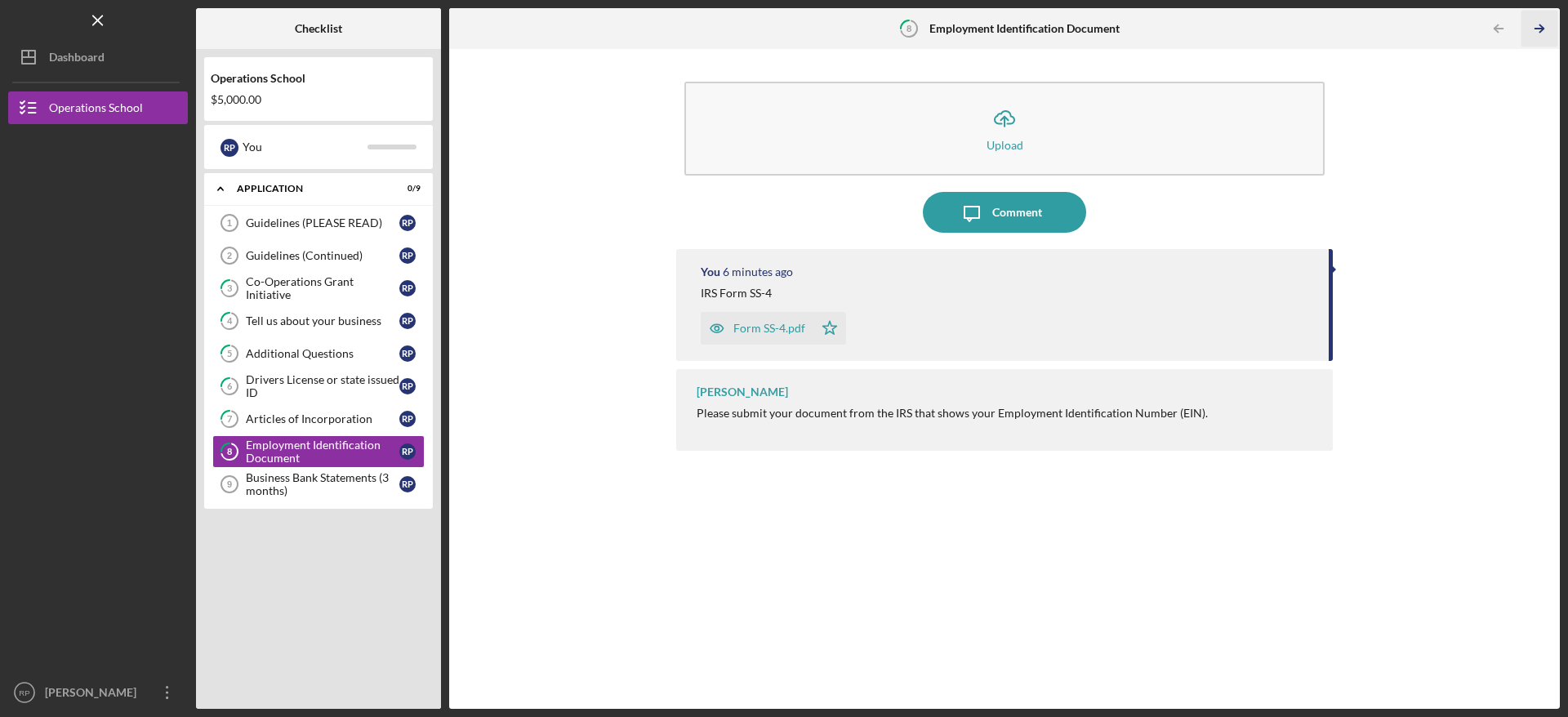
click at [1539, 25] on polyline "button" at bounding box center [1541, 29] width 4 height 7
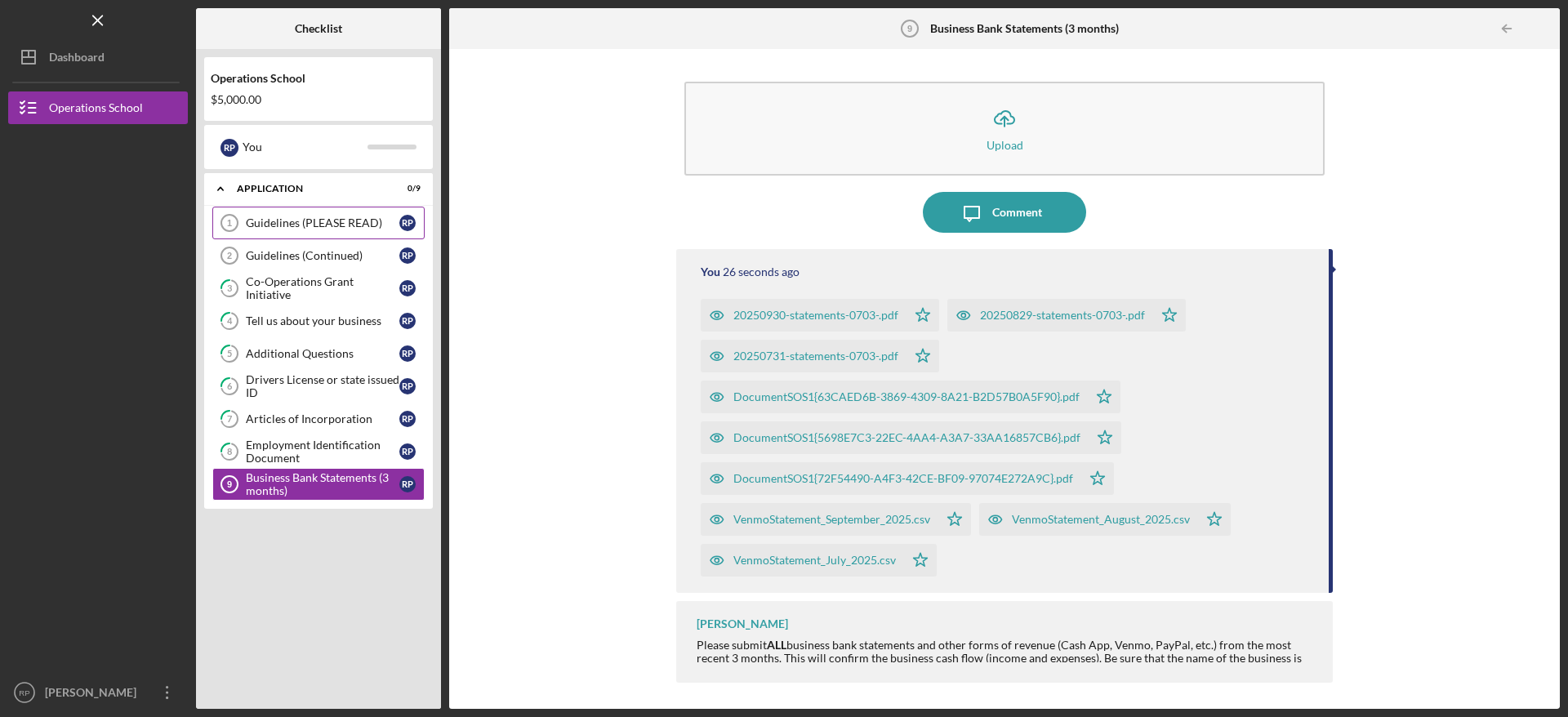
click at [289, 231] on link "Guidelines (PLEASE READ) 1 Guidelines (PLEASE READ) R P" at bounding box center [317, 222] width 212 height 33
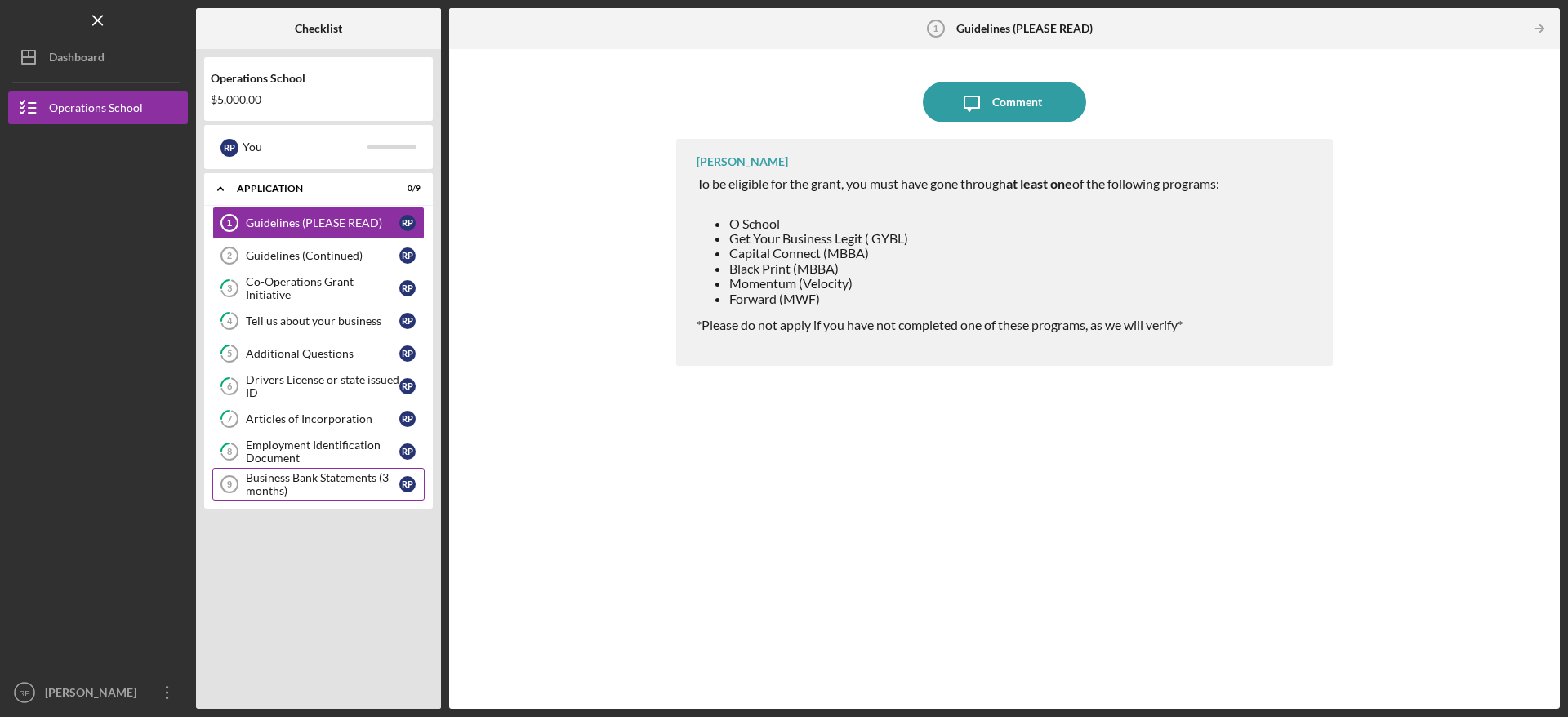
click at [294, 481] on div "Business Bank Statements (3 months)" at bounding box center [322, 485] width 153 height 26
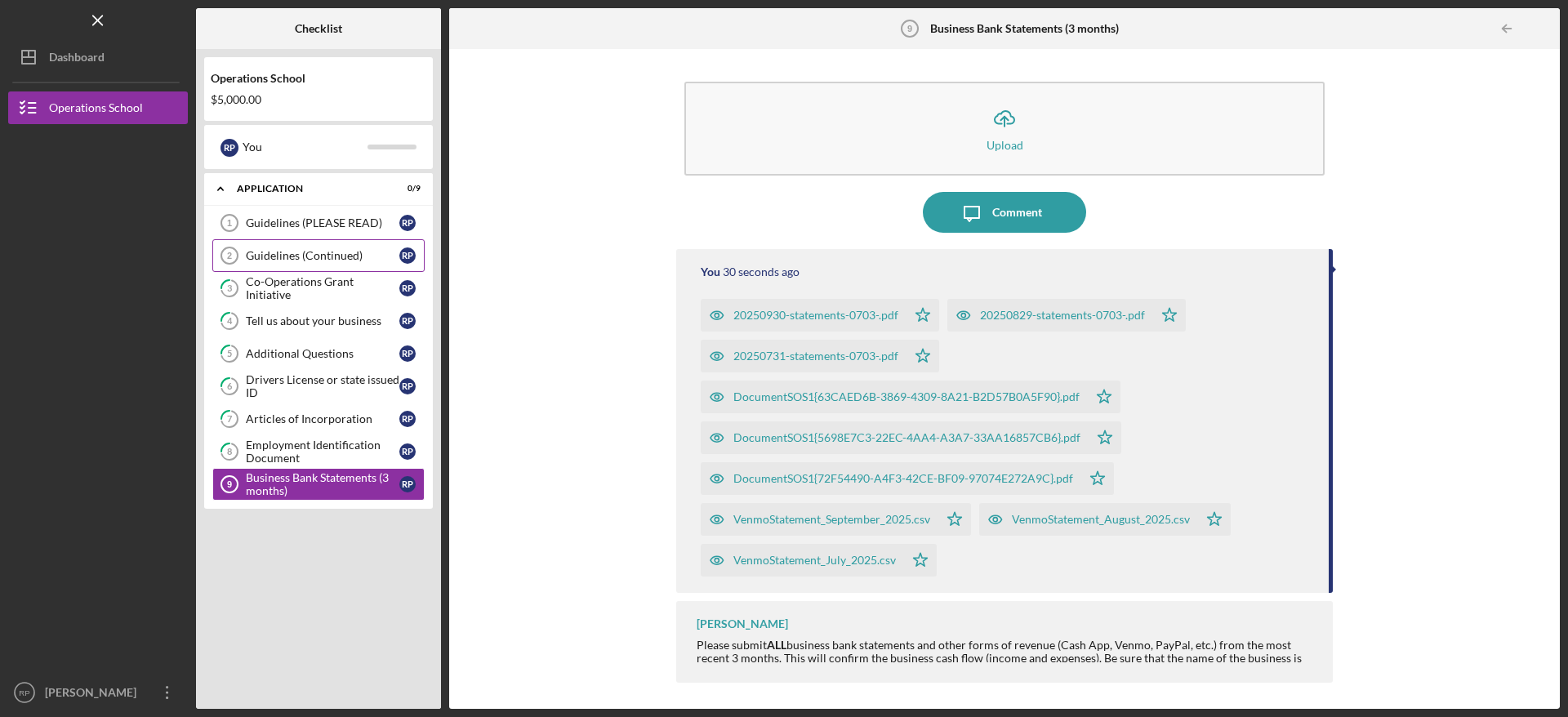
click at [301, 259] on div "Guidelines (Continued)" at bounding box center [322, 256] width 153 height 13
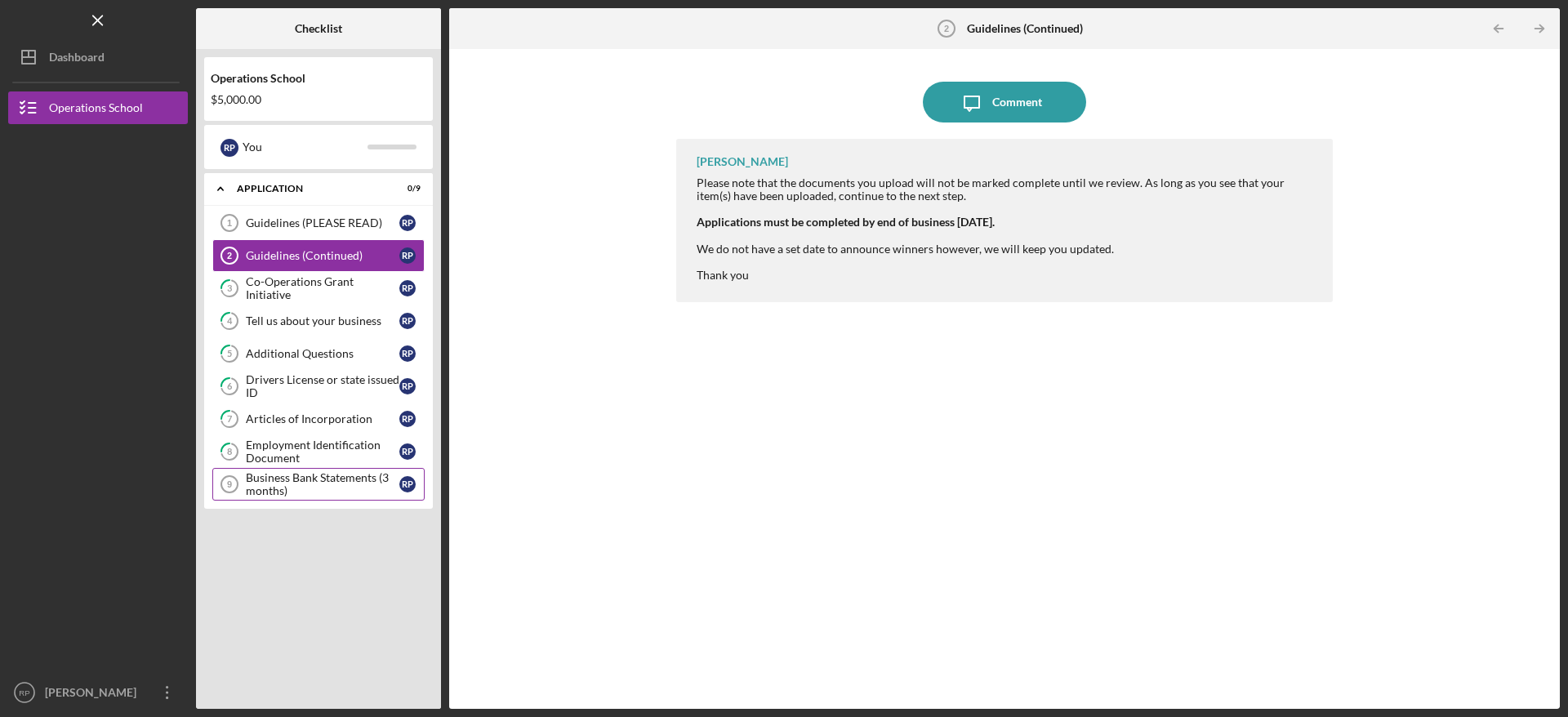
click at [274, 475] on div "Business Bank Statements (3 months)" at bounding box center [322, 485] width 153 height 26
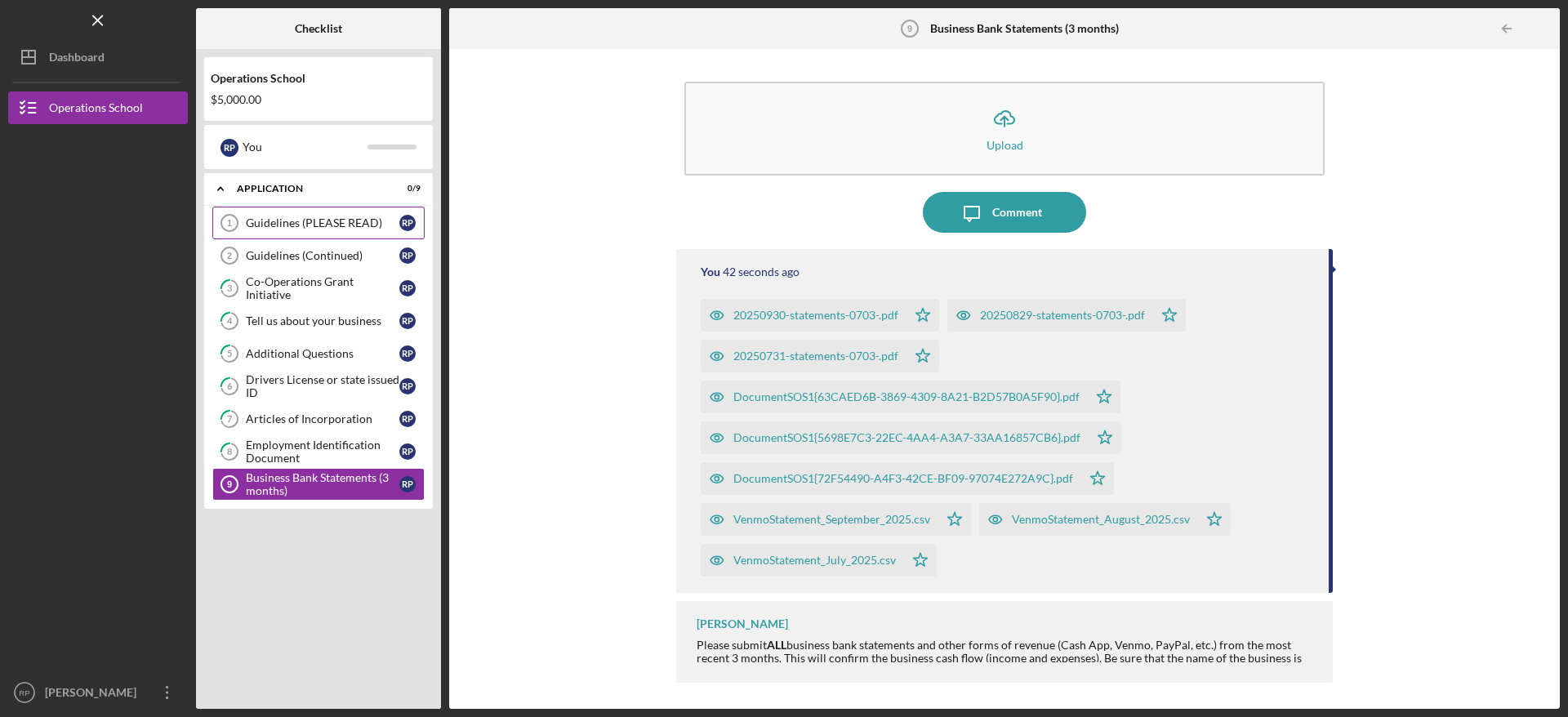
click at [272, 214] on link "Guidelines (PLEASE READ) 1 Guidelines (PLEASE READ) R P" at bounding box center [317, 222] width 212 height 33
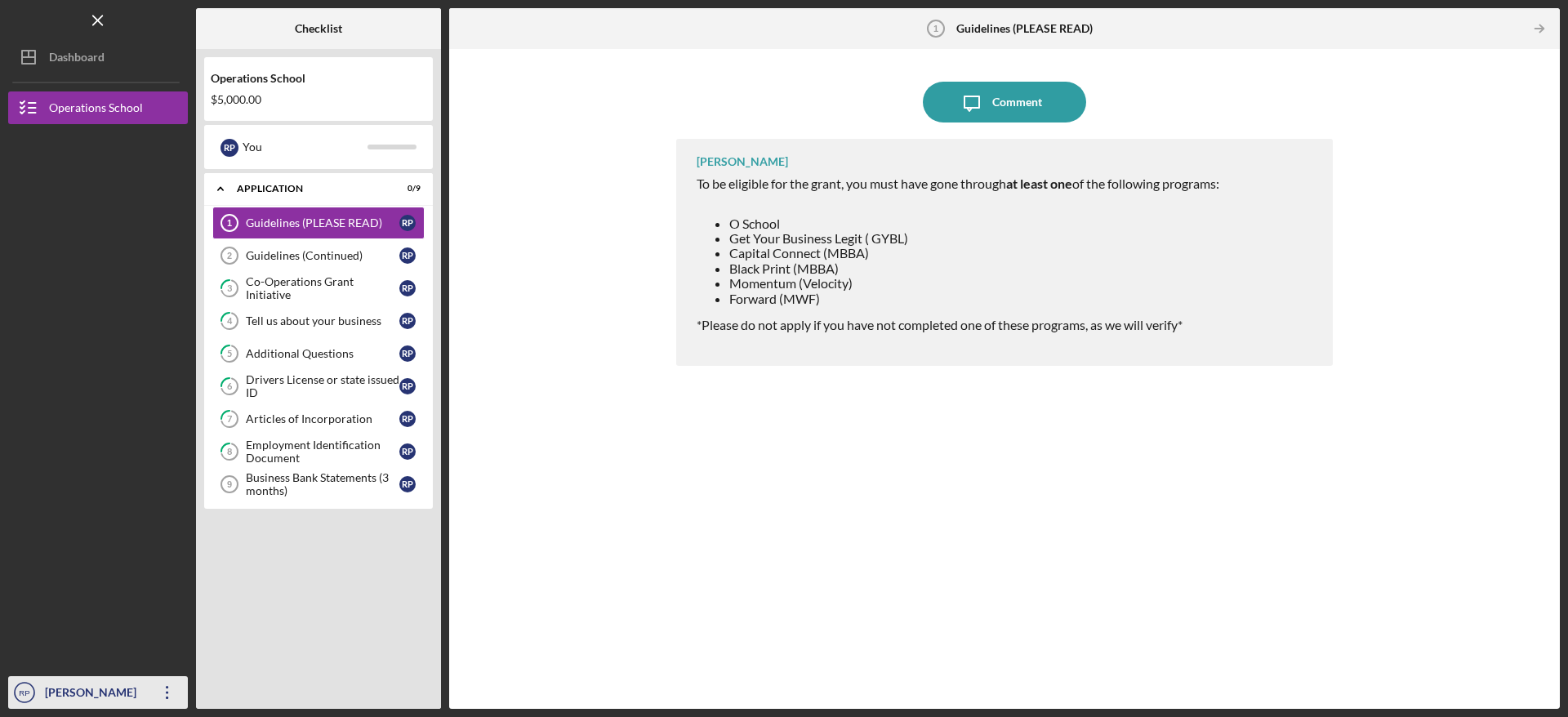
click at [175, 692] on icon "Icon/Overflow" at bounding box center [167, 693] width 41 height 41
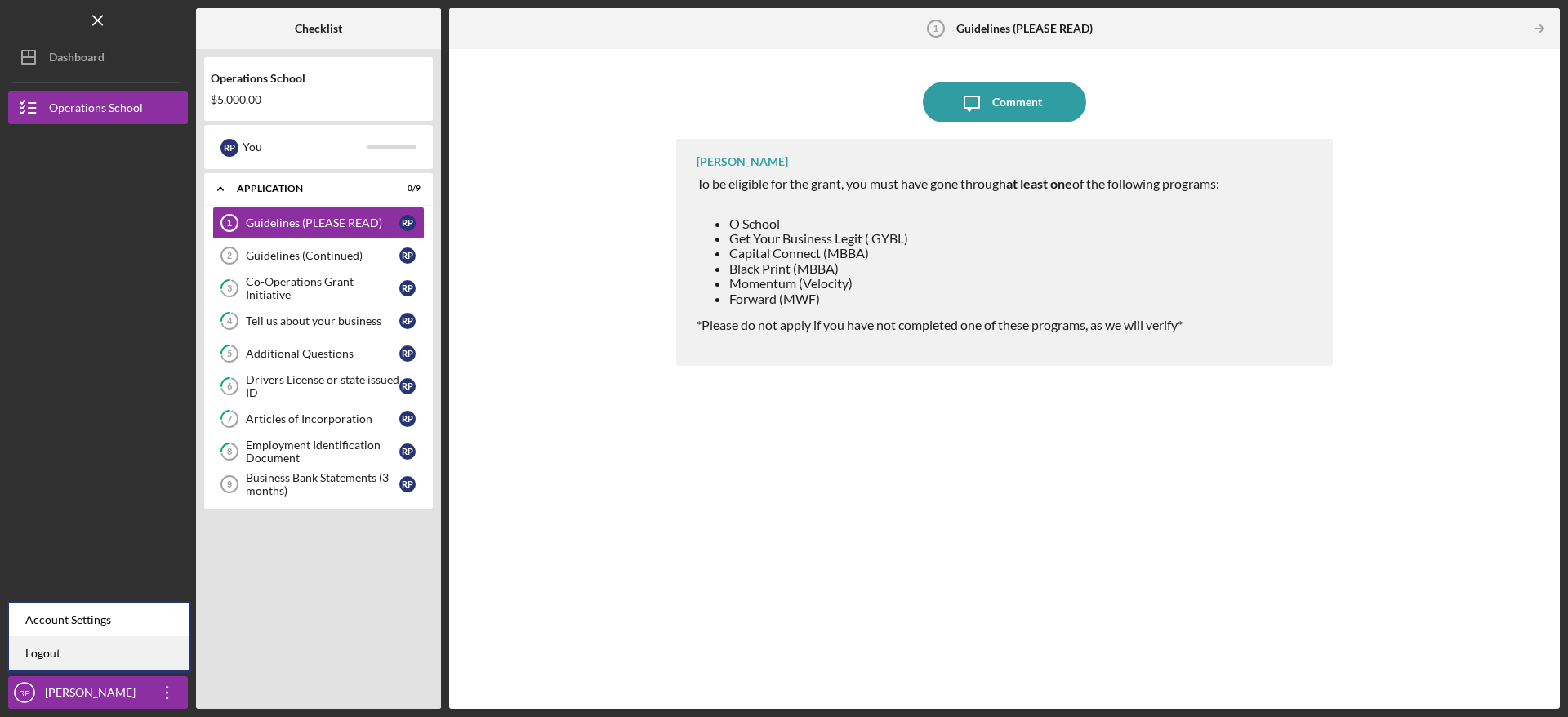
click at [115, 653] on link "Logout" at bounding box center [99, 654] width 179 height 34
